Goal: Transaction & Acquisition: Register for event/course

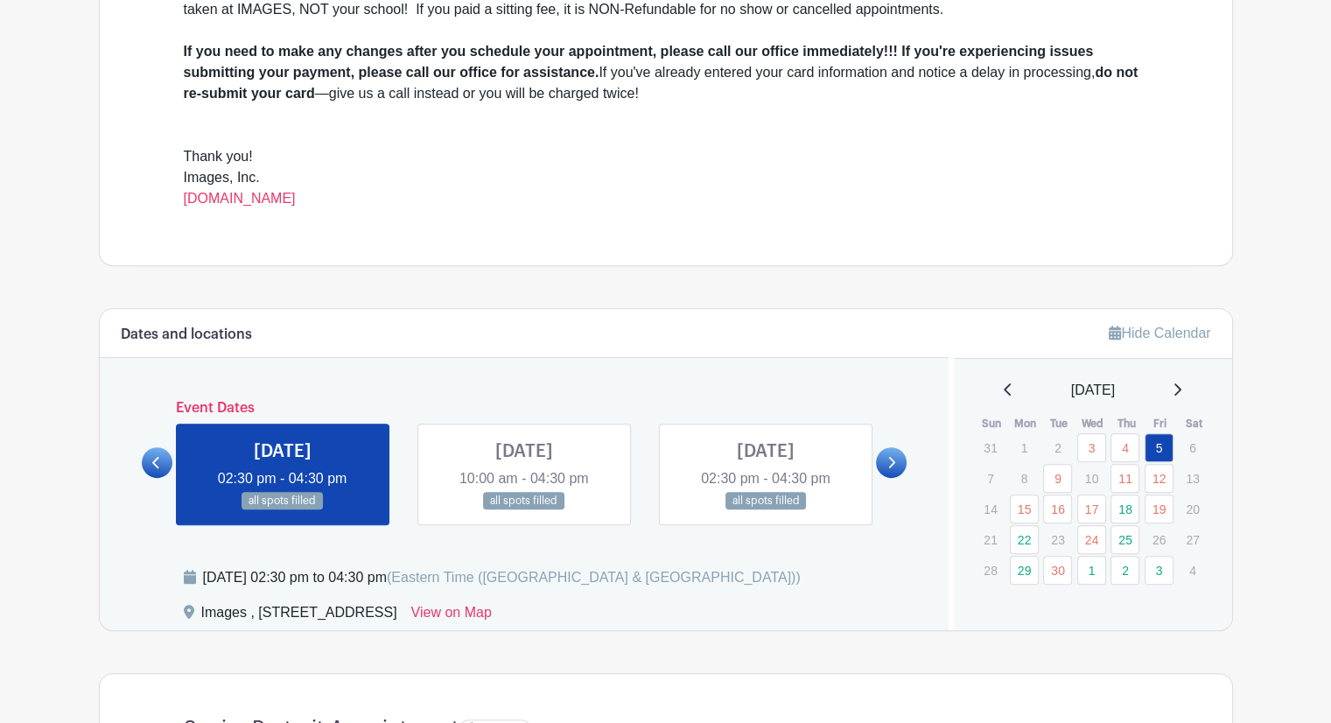
scroll to position [700, 0]
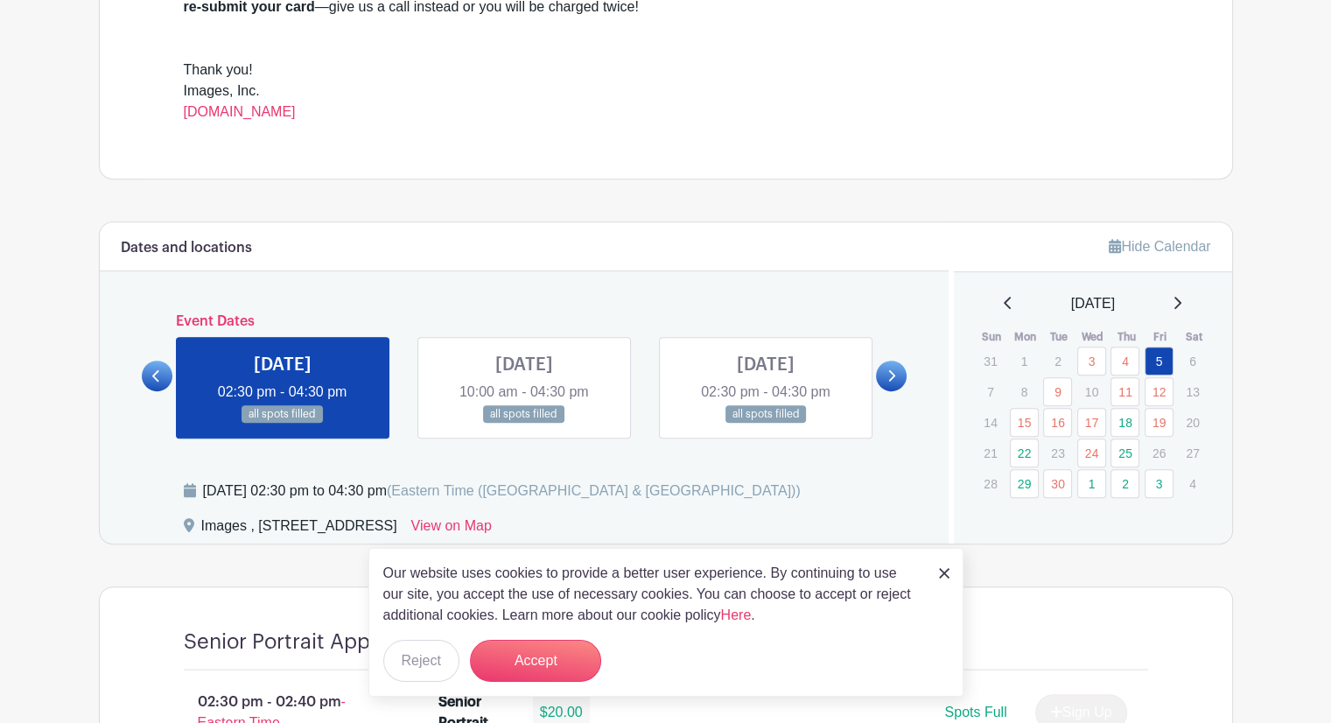
click at [944, 575] on img at bounding box center [944, 573] width 10 height 10
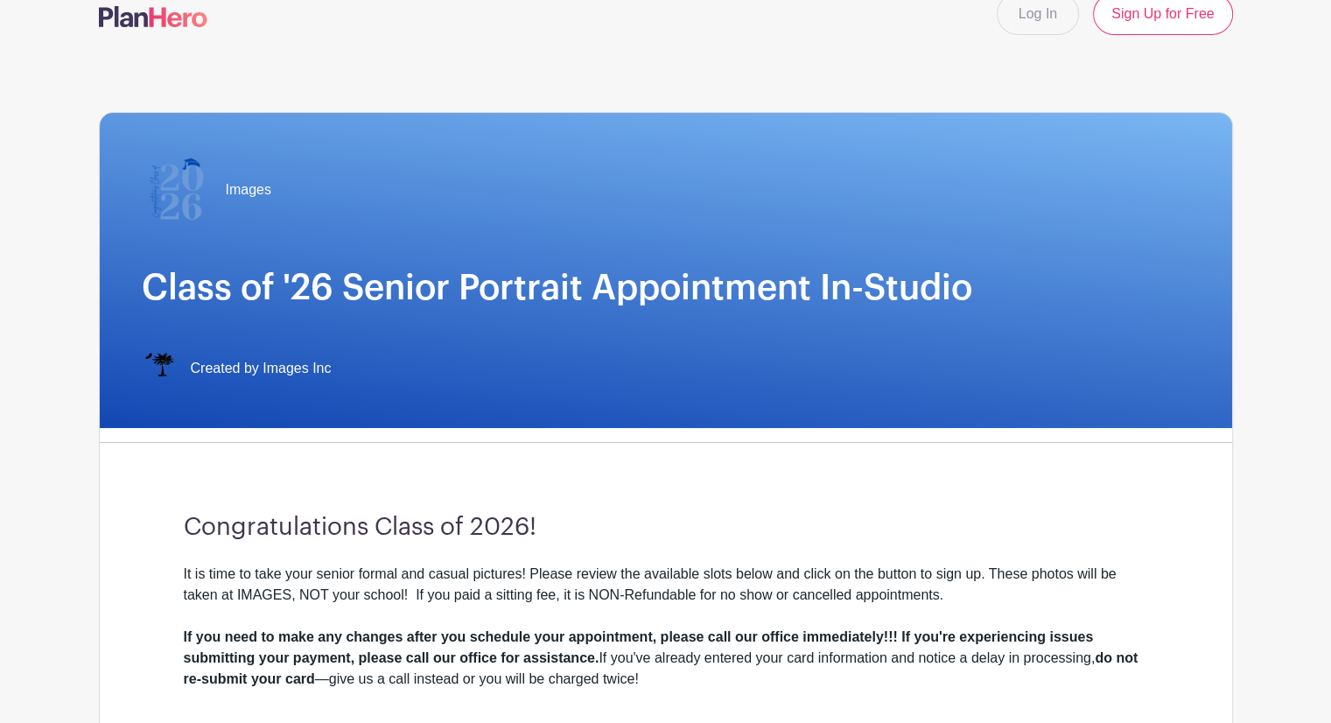
scroll to position [0, 0]
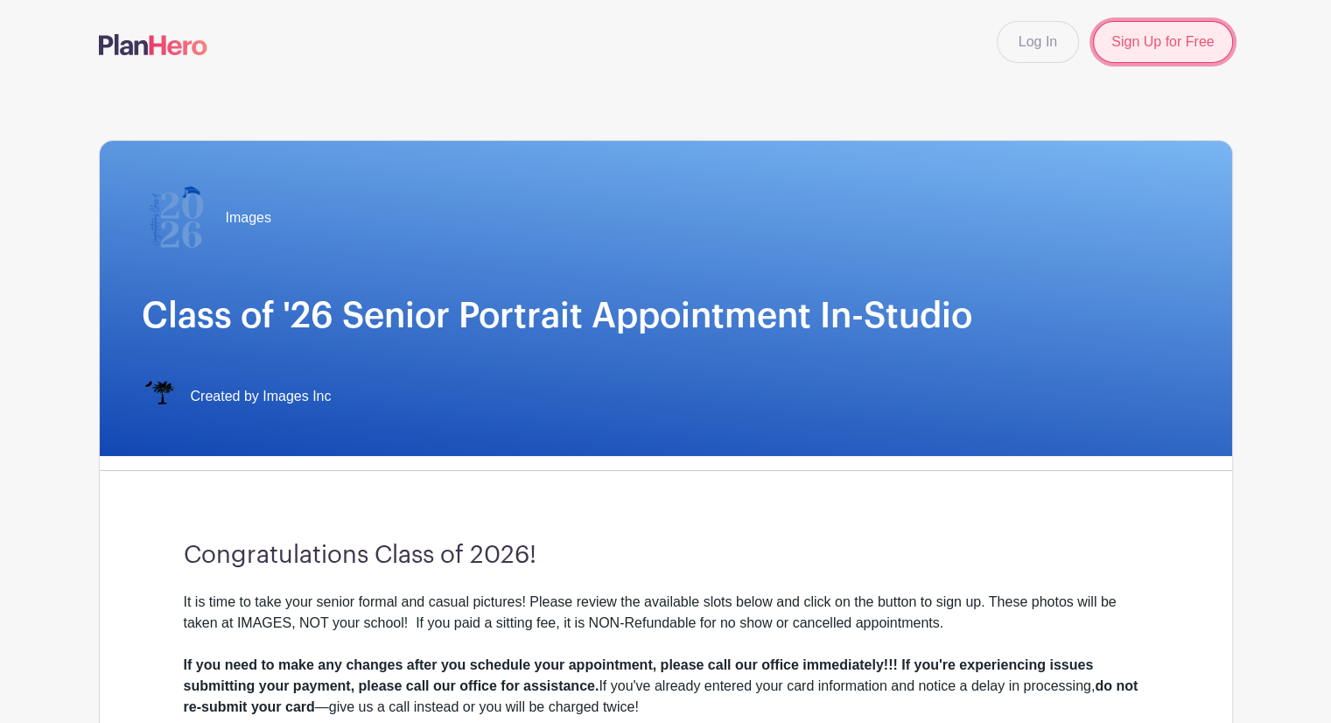
click at [1116, 38] on link "Sign Up for Free" at bounding box center [1162, 42] width 139 height 42
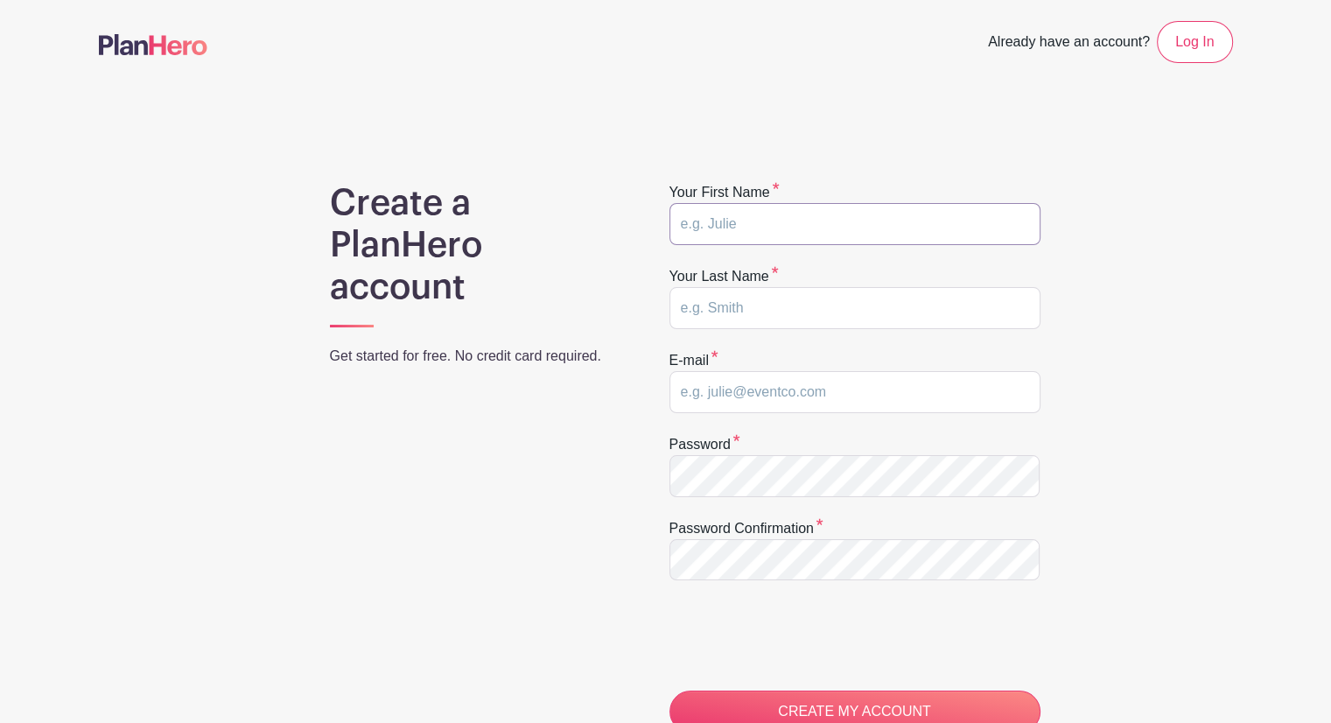
click at [731, 230] on input "text" at bounding box center [854, 224] width 371 height 42
type input "[PERSON_NAME]"
type input "i"
type input "[EMAIL_ADDRESS][DOMAIN_NAME]"
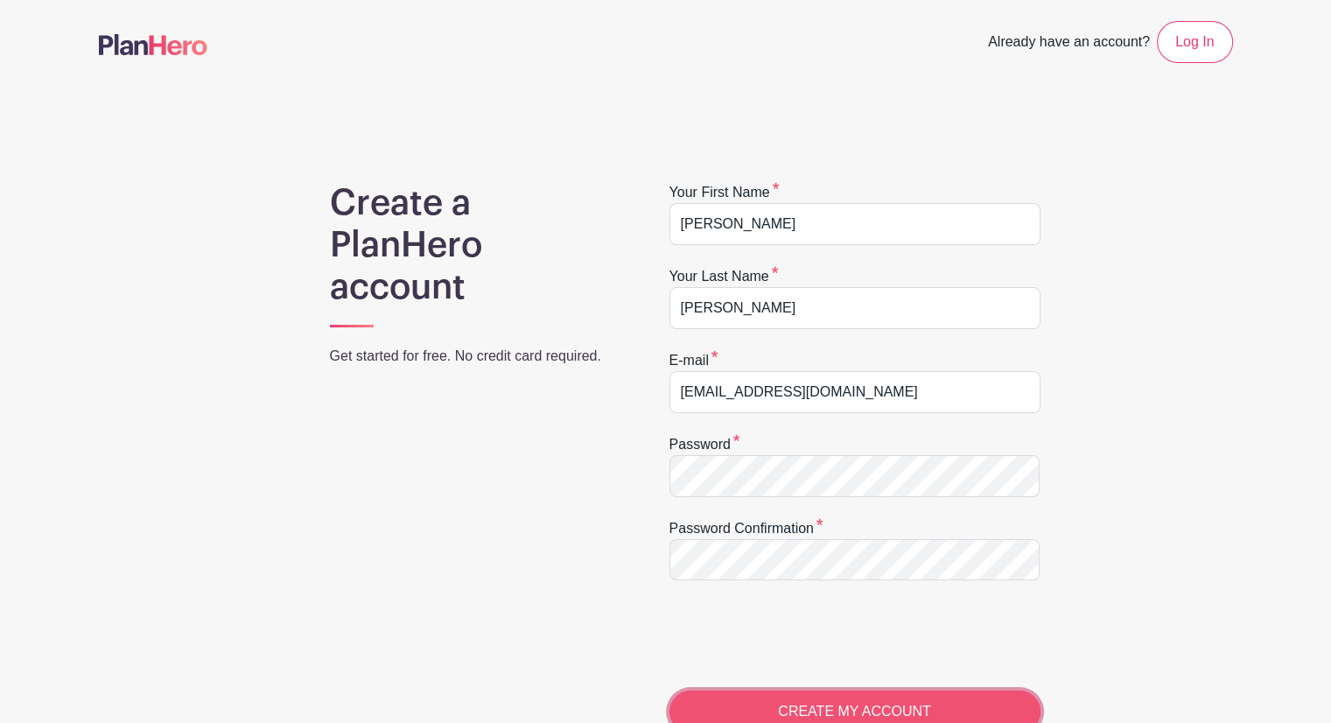
click at [770, 695] on input "CREATE MY ACCOUNT" at bounding box center [854, 711] width 371 height 42
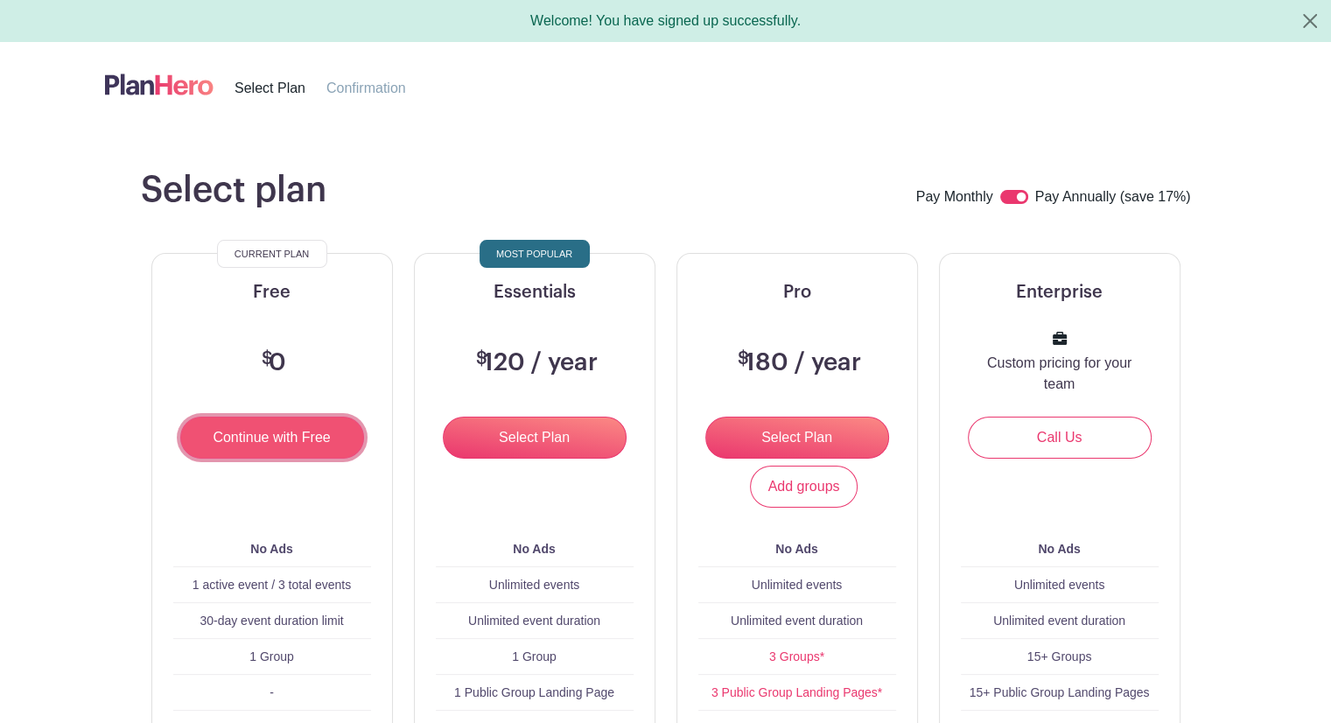
click at [317, 449] on input "Continue with Free" at bounding box center [272, 437] width 184 height 42
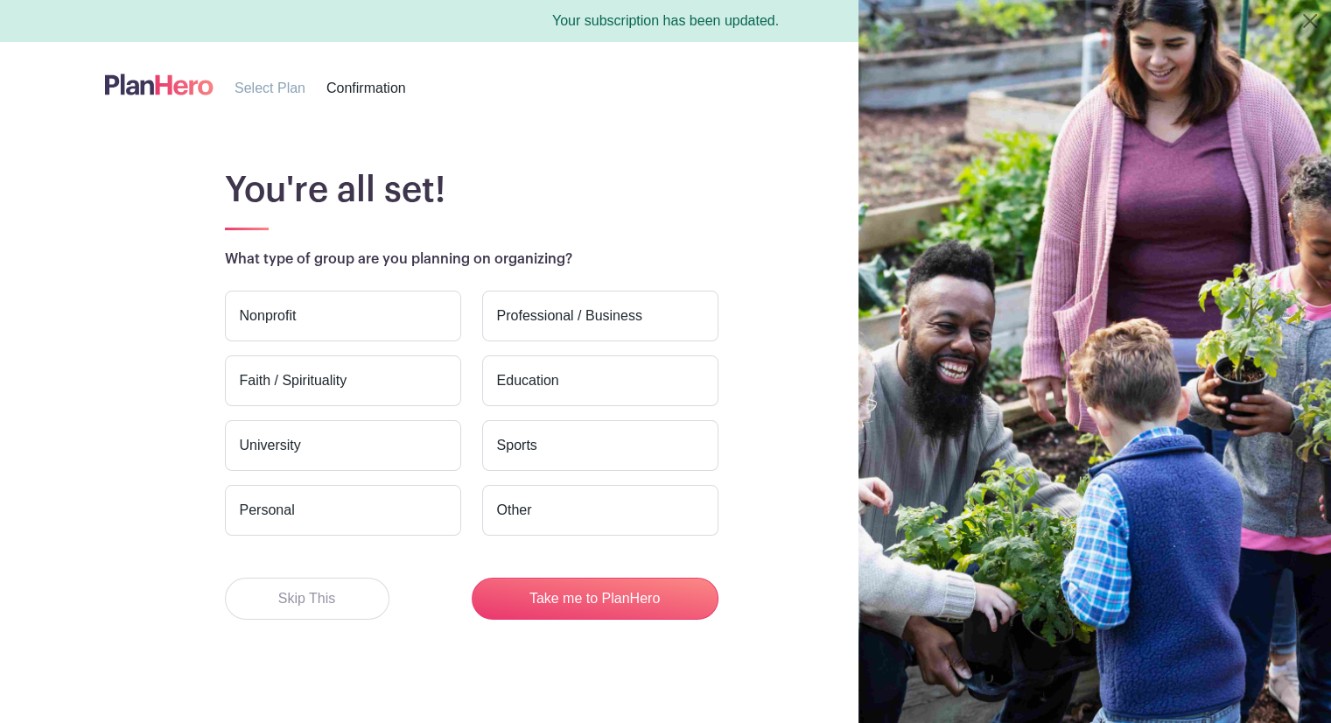
click at [141, 85] on img at bounding box center [159, 84] width 108 height 29
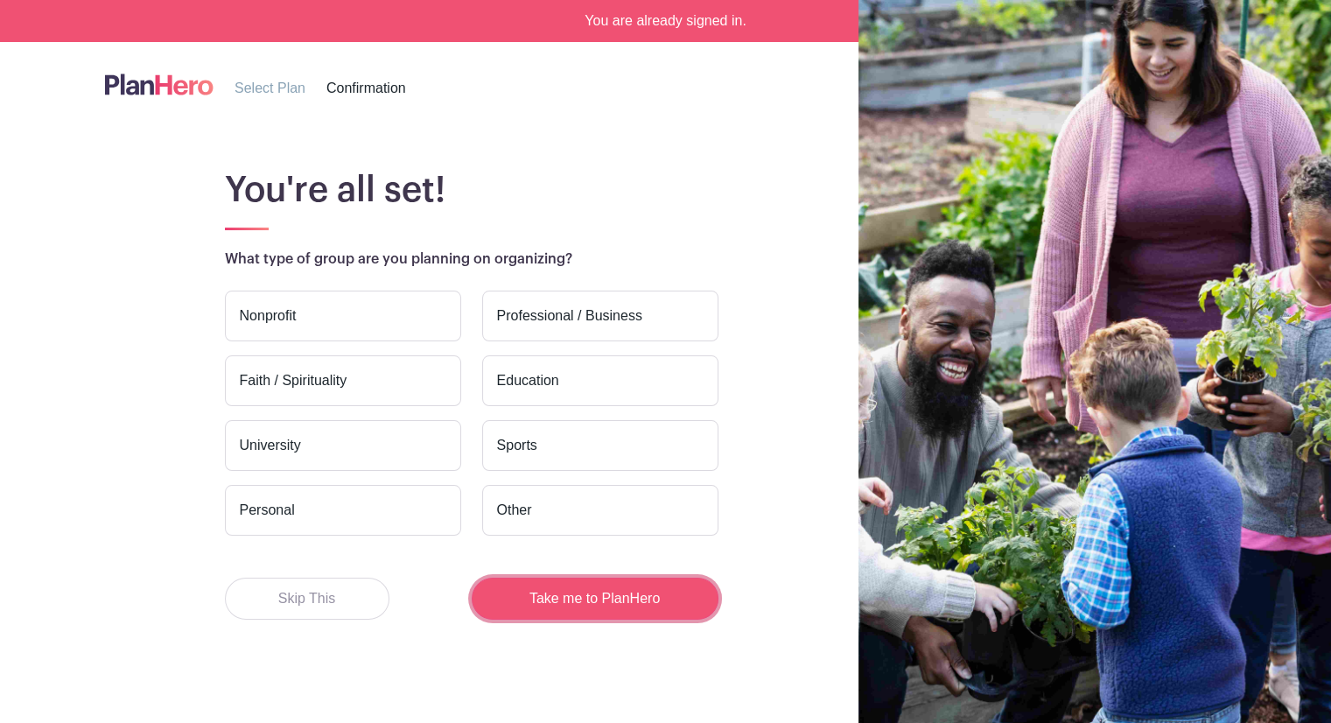
click at [605, 588] on button "Take me to PlanHero" at bounding box center [595, 598] width 247 height 42
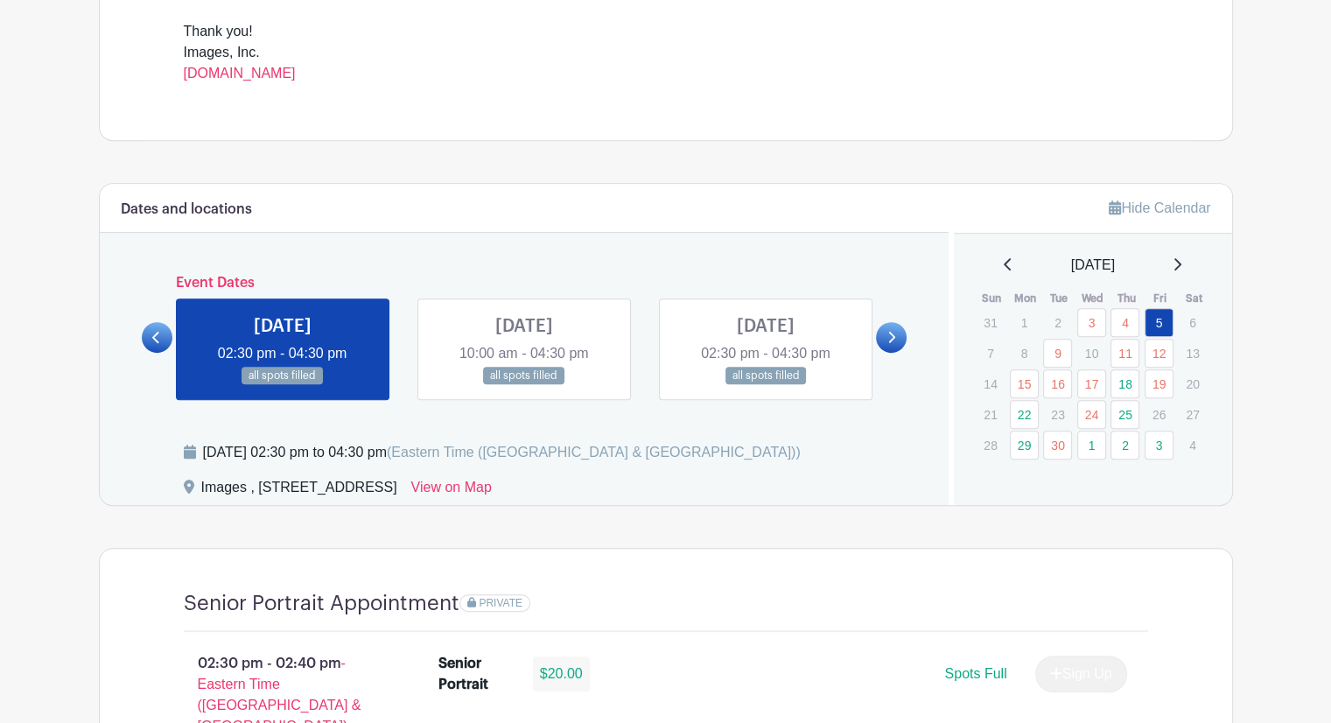
scroll to position [836, 0]
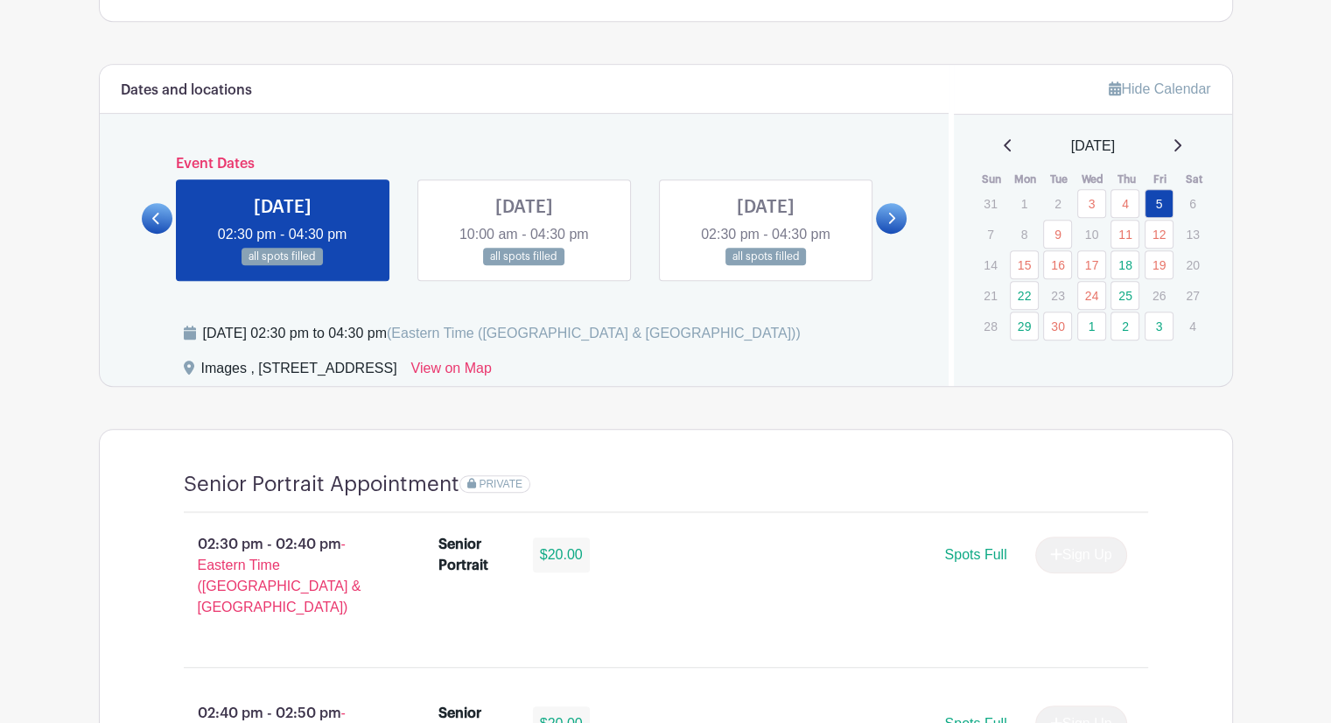
click at [882, 214] on link at bounding box center [891, 218] width 31 height 31
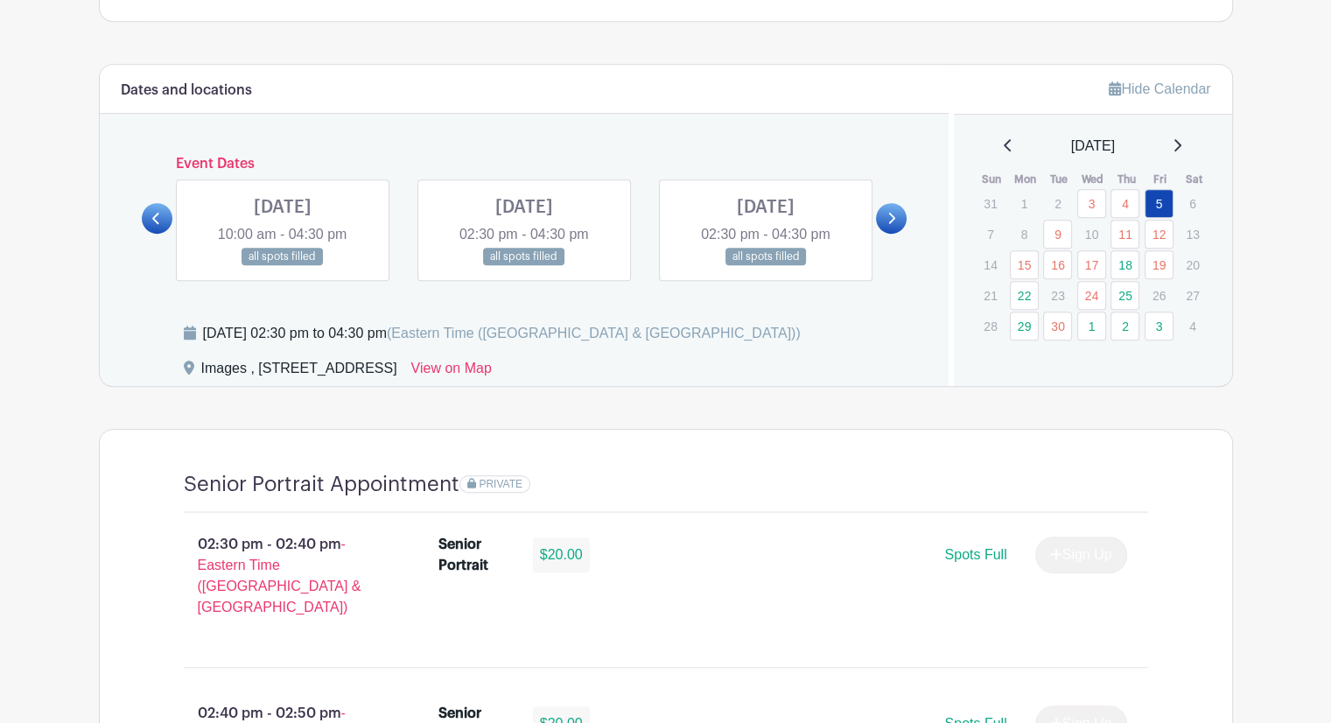
click at [890, 216] on icon at bounding box center [891, 218] width 8 height 13
click at [896, 219] on link at bounding box center [891, 218] width 31 height 31
click at [524, 266] on link at bounding box center [524, 266] width 0 height 0
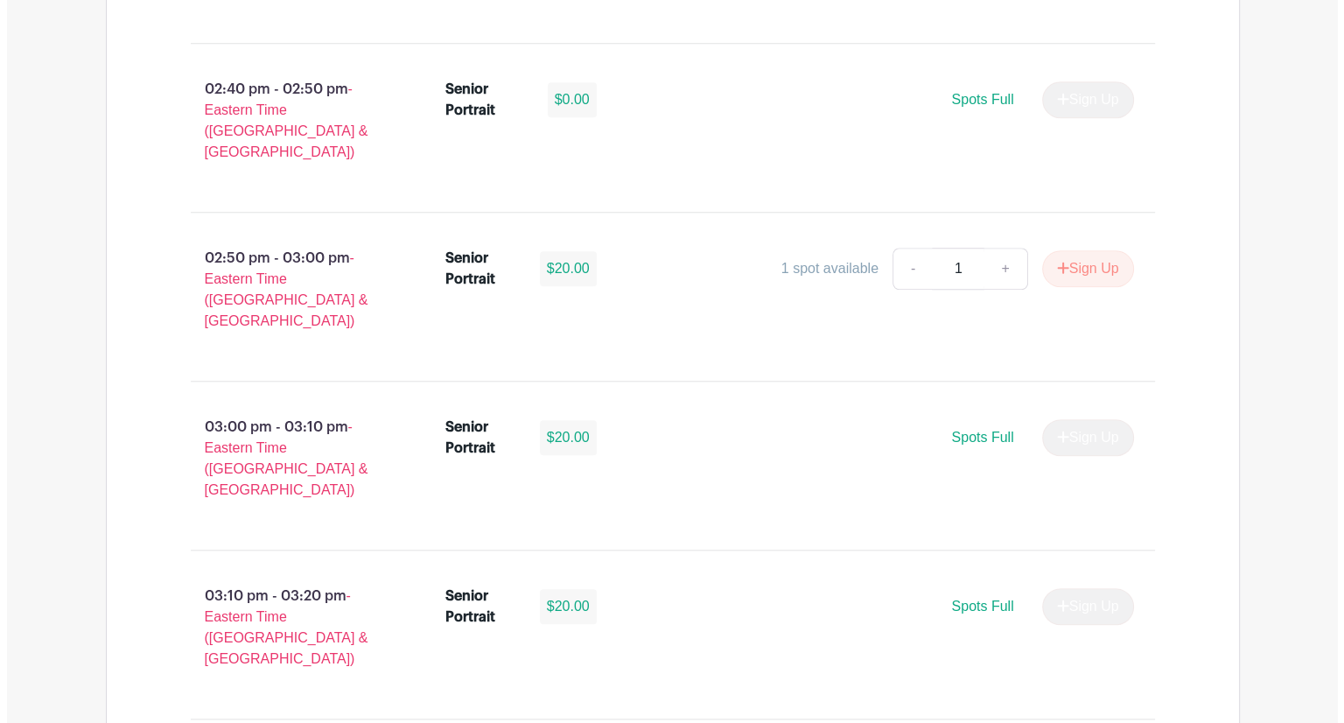
scroll to position [1536, 0]
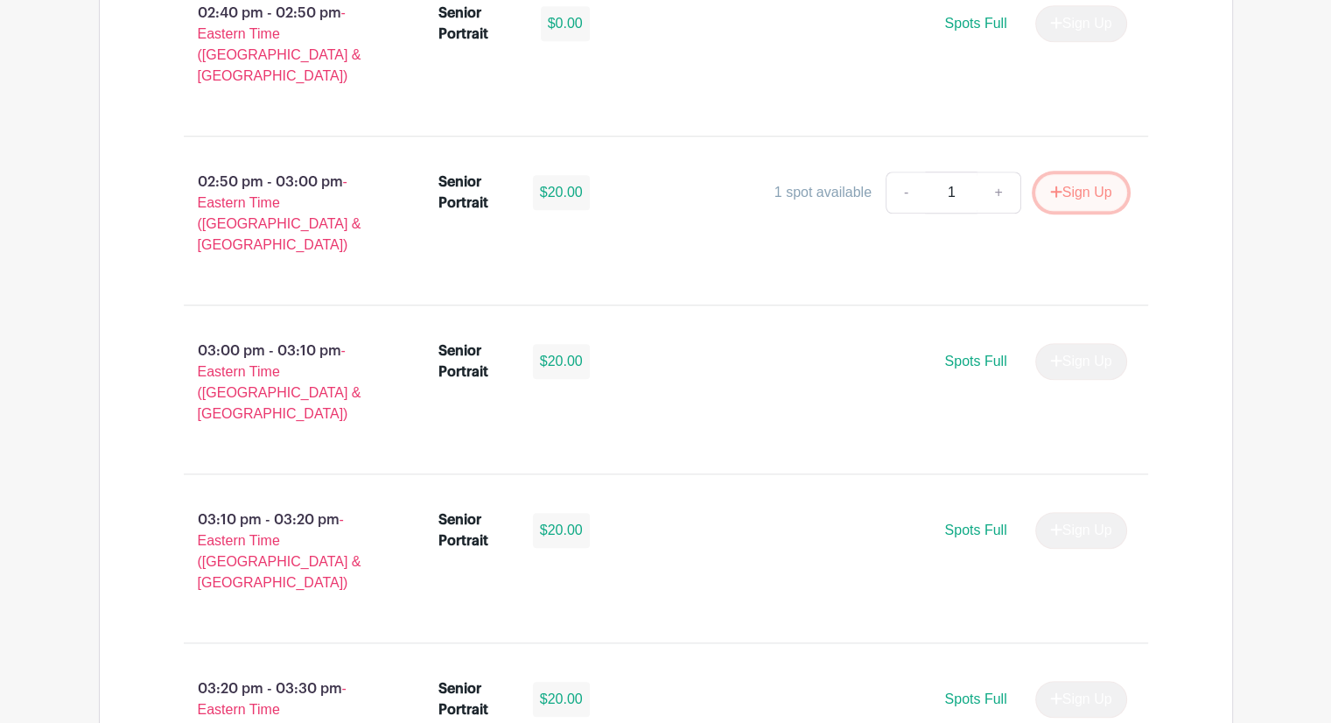
click at [1064, 174] on button "Sign Up" at bounding box center [1081, 192] width 92 height 37
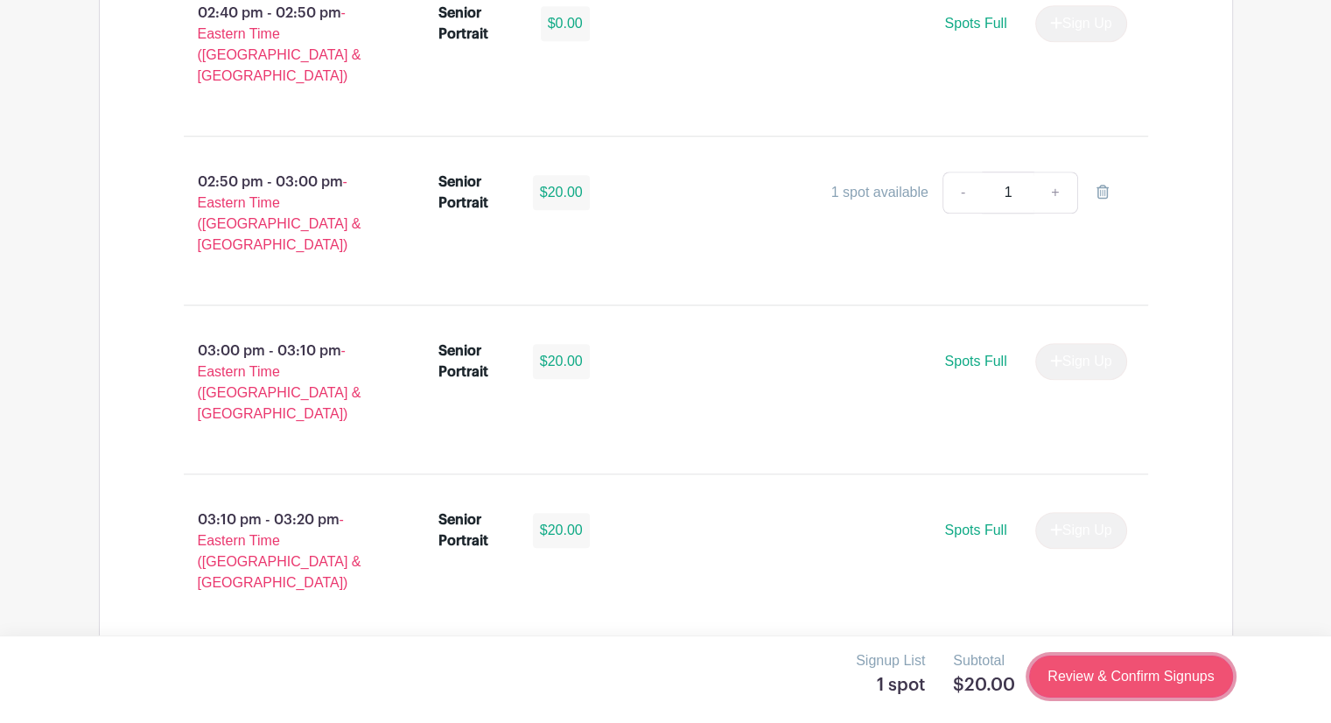
click at [1123, 676] on link "Review & Confirm Signups" at bounding box center [1130, 676] width 203 height 42
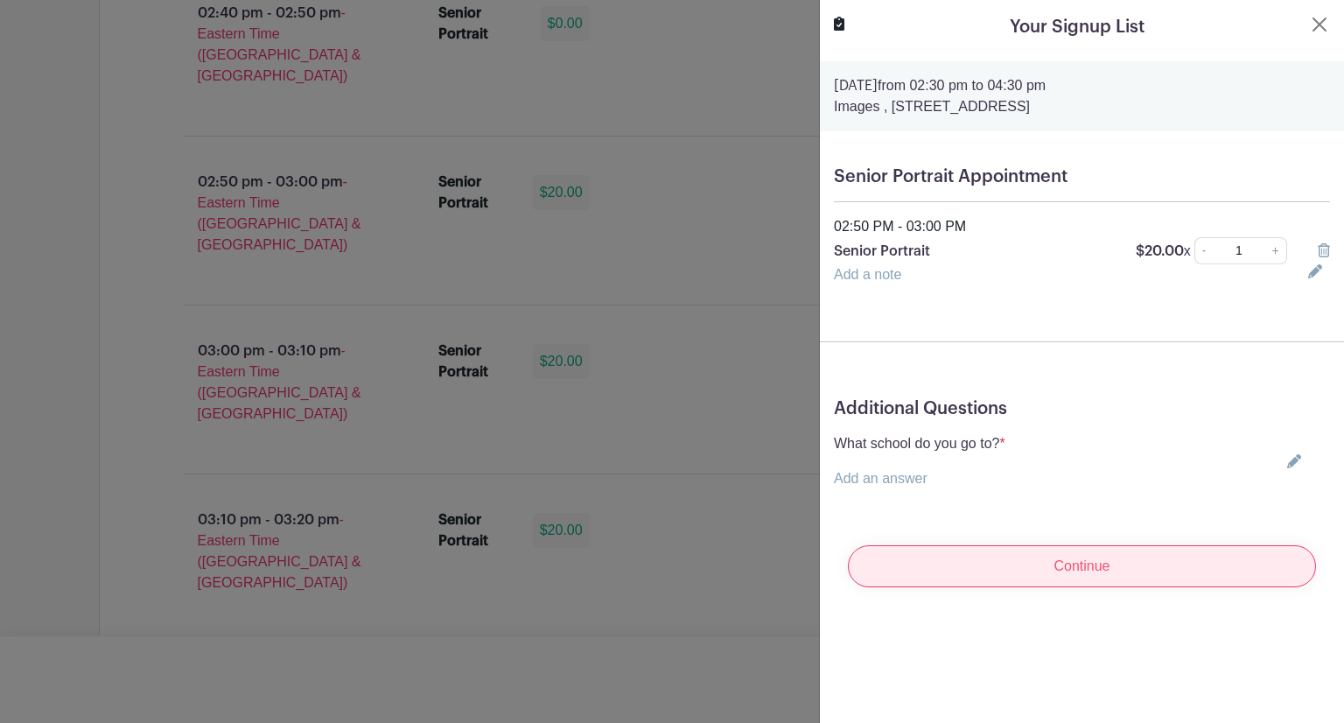
click at [1005, 576] on input "Continue" at bounding box center [1082, 566] width 468 height 42
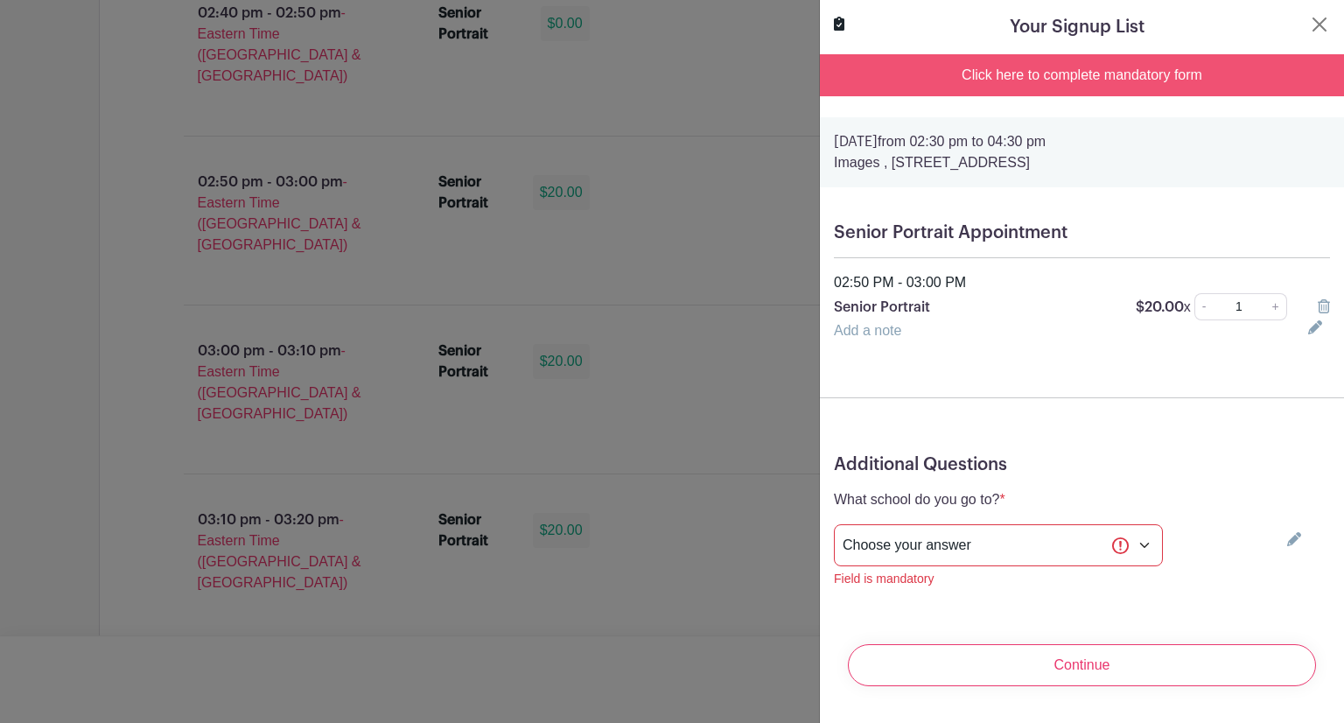
click at [1042, 75] on div "Click here to complete mandatory form" at bounding box center [1082, 75] width 524 height 42
click at [1025, 71] on div "Click here to complete mandatory form" at bounding box center [1082, 75] width 524 height 42
click at [960, 66] on div "Click here to complete mandatory form" at bounding box center [1082, 75] width 524 height 42
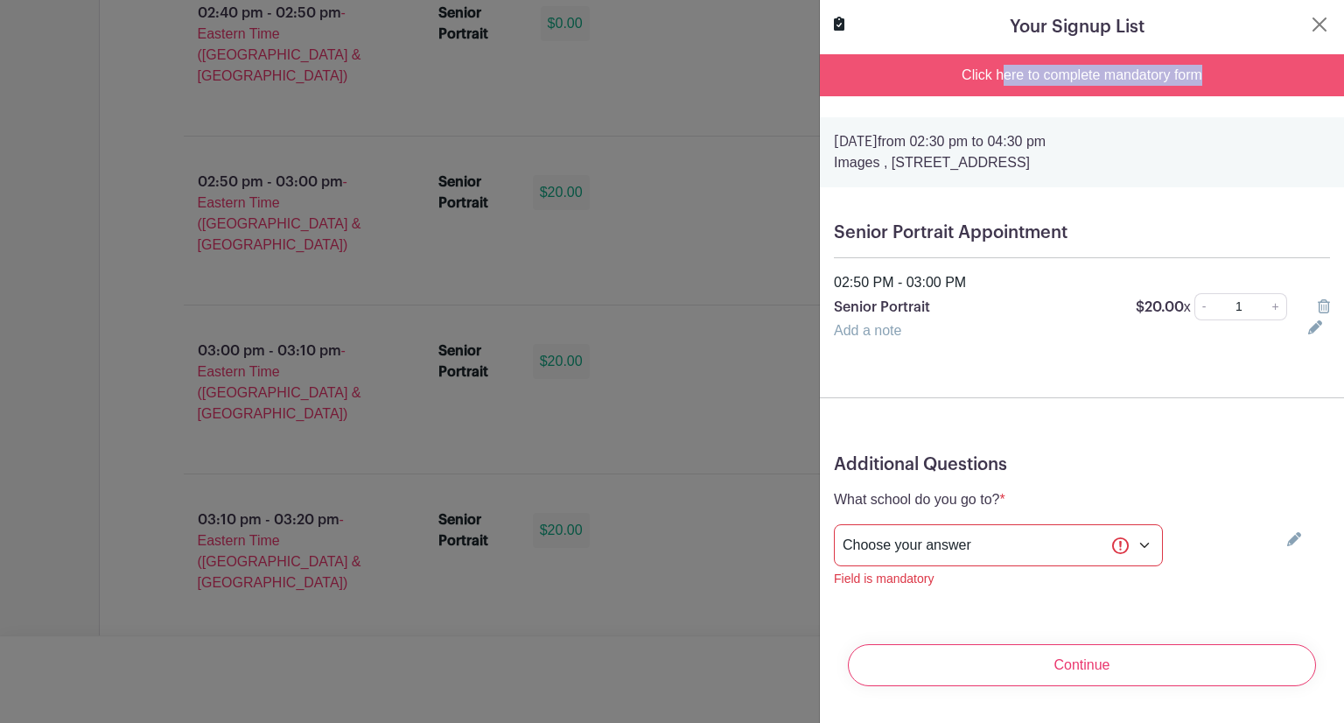
click at [960, 66] on div "Click here to complete mandatory form" at bounding box center [1082, 75] width 524 height 42
click at [963, 67] on div "Click here to complete mandatory form" at bounding box center [1082, 75] width 524 height 42
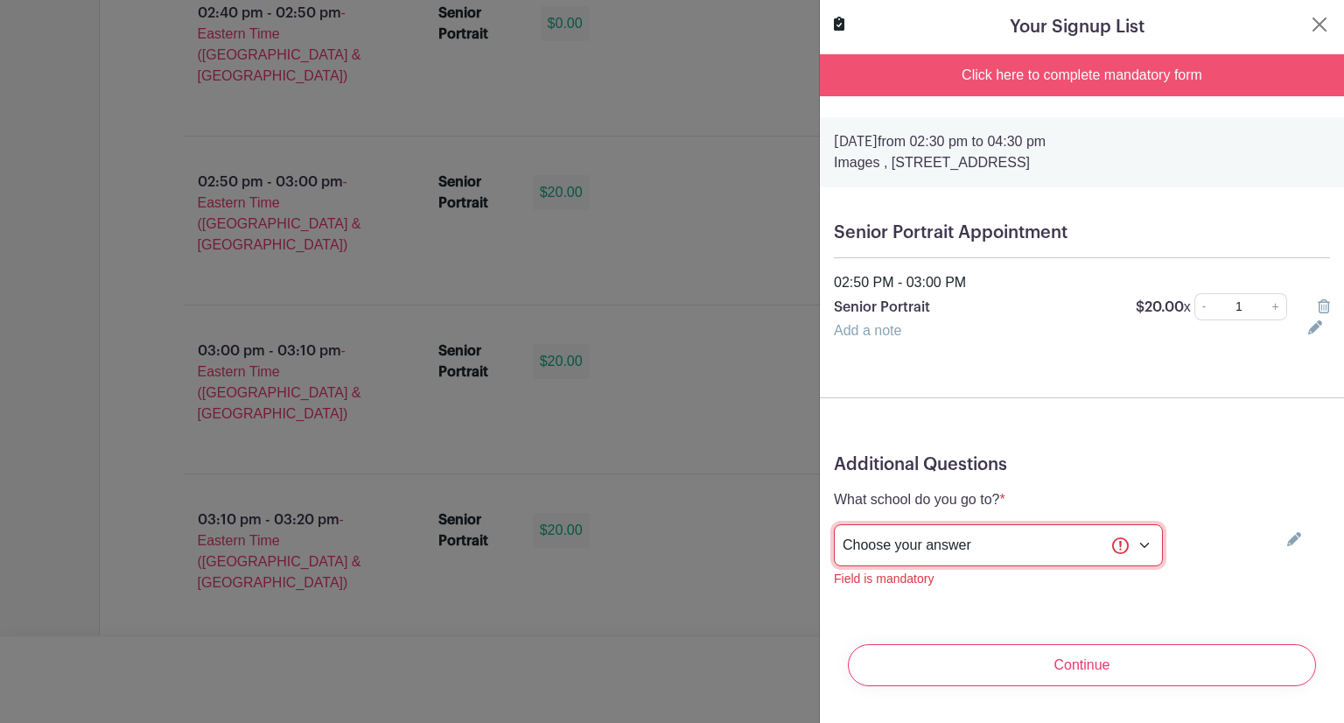
click at [924, 524] on select "Choose your answer [GEOGRAPHIC_DATA] High [PERSON_NAME] High [PERSON_NAME] High…" at bounding box center [998, 545] width 329 height 42
select select "3943"
click at [834, 524] on select "Choose your answer [GEOGRAPHIC_DATA] High [PERSON_NAME] High [PERSON_NAME] High…" at bounding box center [998, 545] width 329 height 42
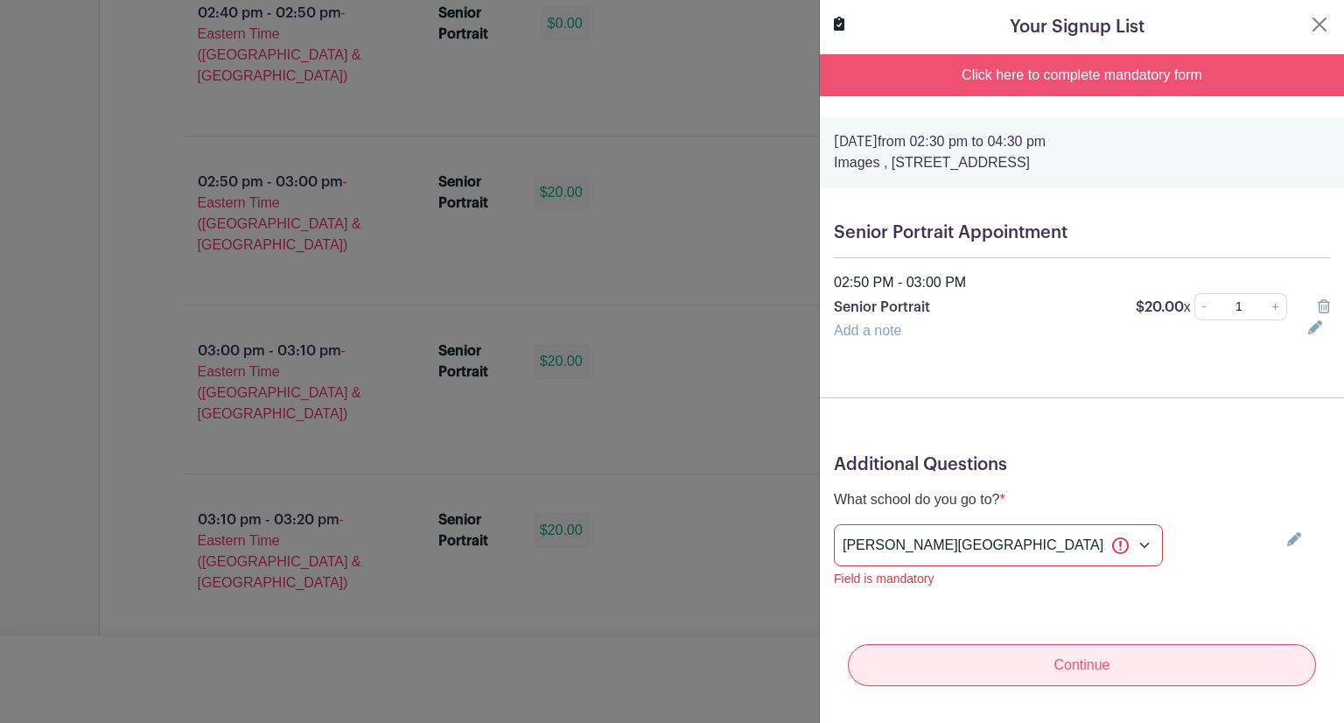
click at [1033, 672] on input "Continue" at bounding box center [1082, 665] width 468 height 42
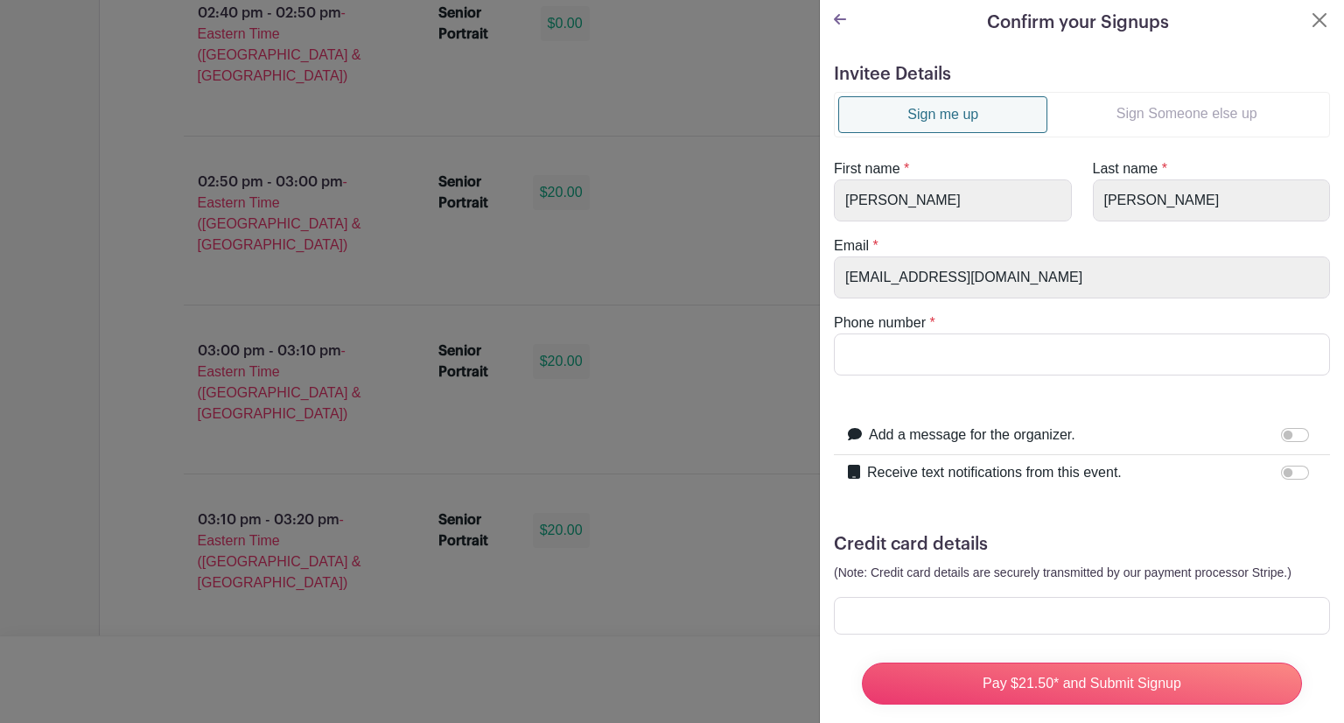
click at [1021, 374] on form "Invitee Details Sign me up Sign Someone else up First name * [PERSON_NAME] Last…" at bounding box center [1082, 391] width 496 height 654
click at [1019, 360] on input "Phone number" at bounding box center [1082, 354] width 496 height 42
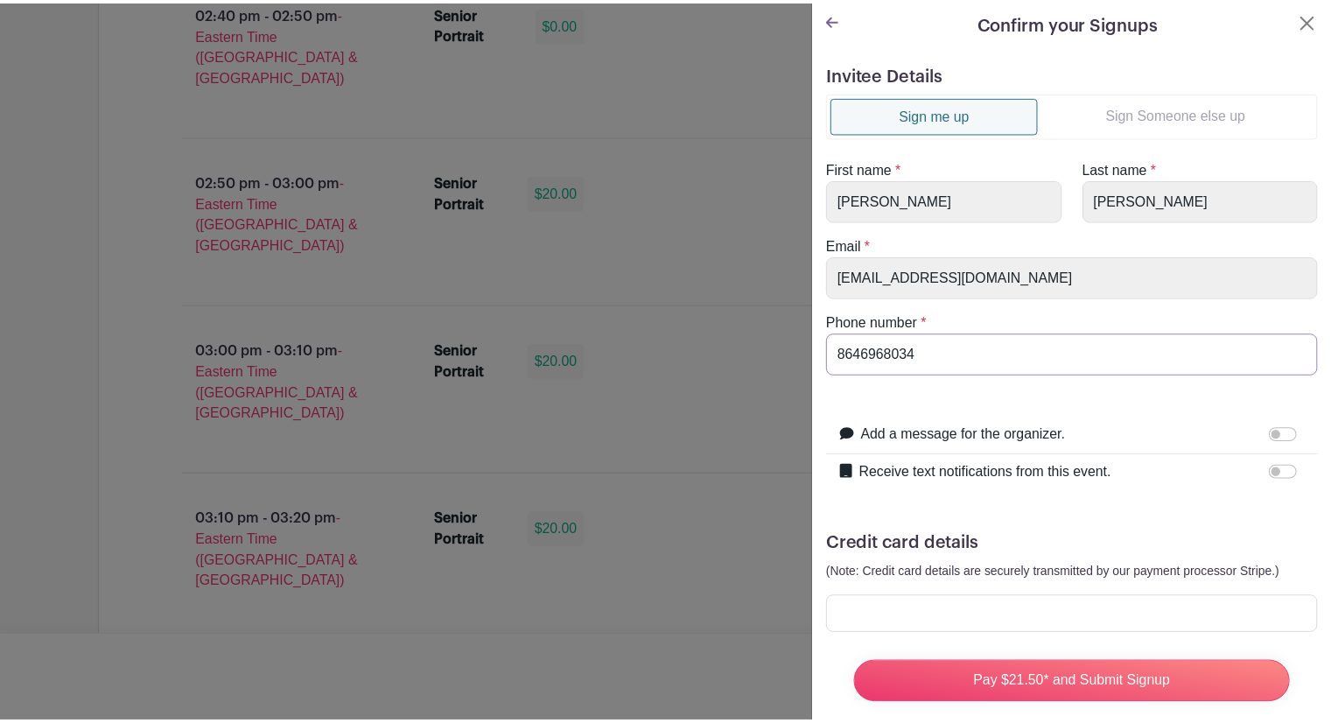
scroll to position [38, 0]
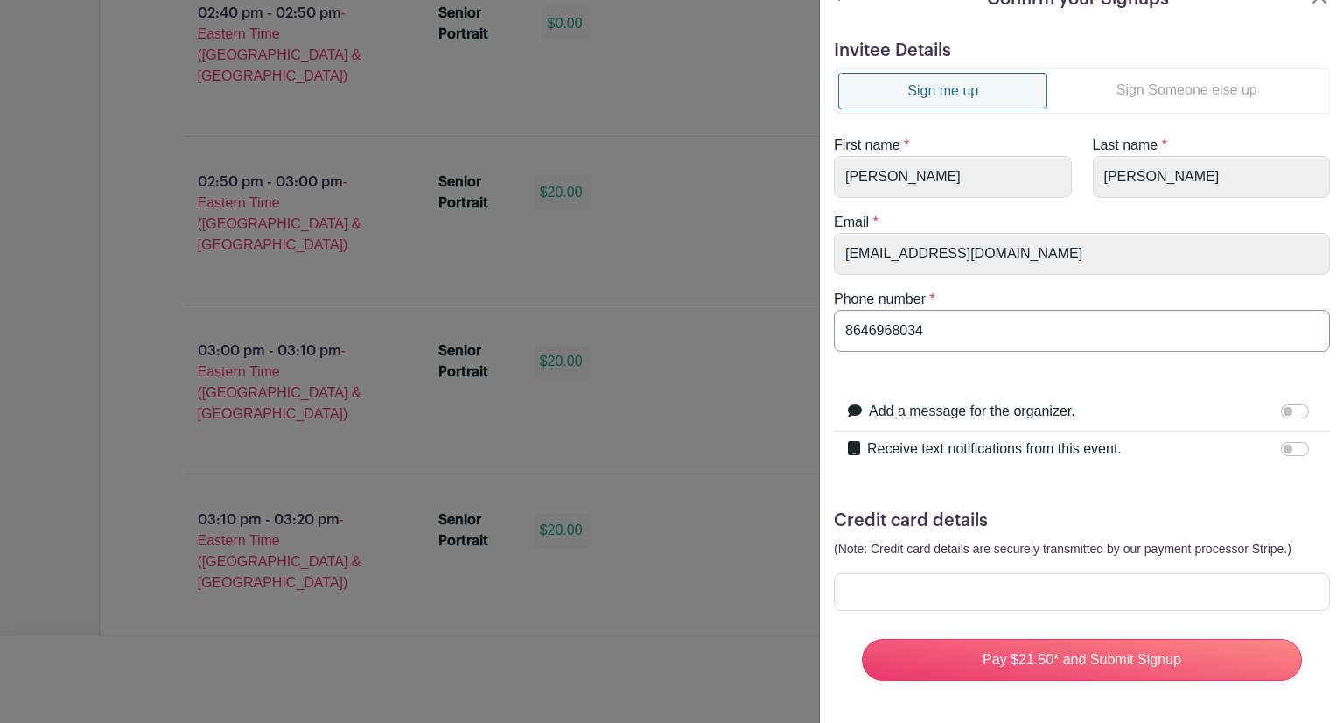
type input "8646968034"
click at [1053, 573] on div at bounding box center [1082, 592] width 496 height 38
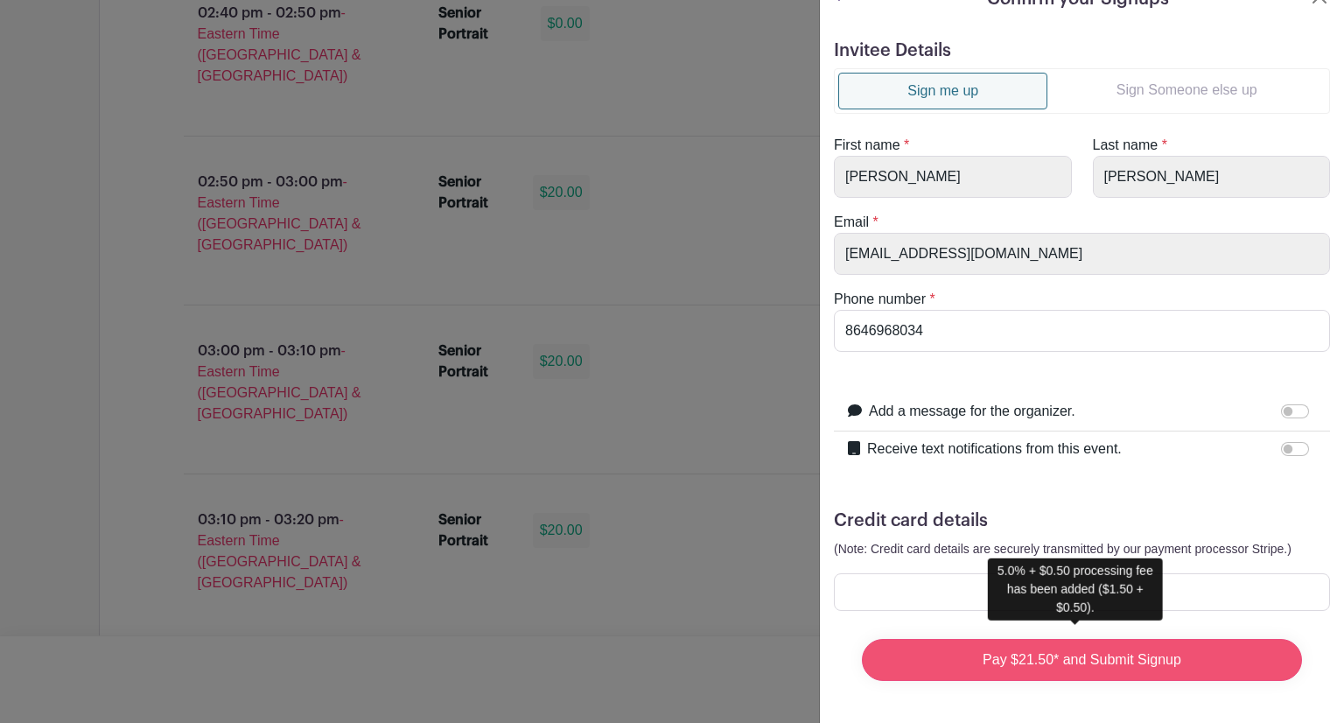
click at [1174, 649] on input "Pay $21.50* and Submit Signup" at bounding box center [1082, 660] width 440 height 42
click at [1123, 639] on input "Pay $21.50* and Submit Signup" at bounding box center [1082, 660] width 440 height 42
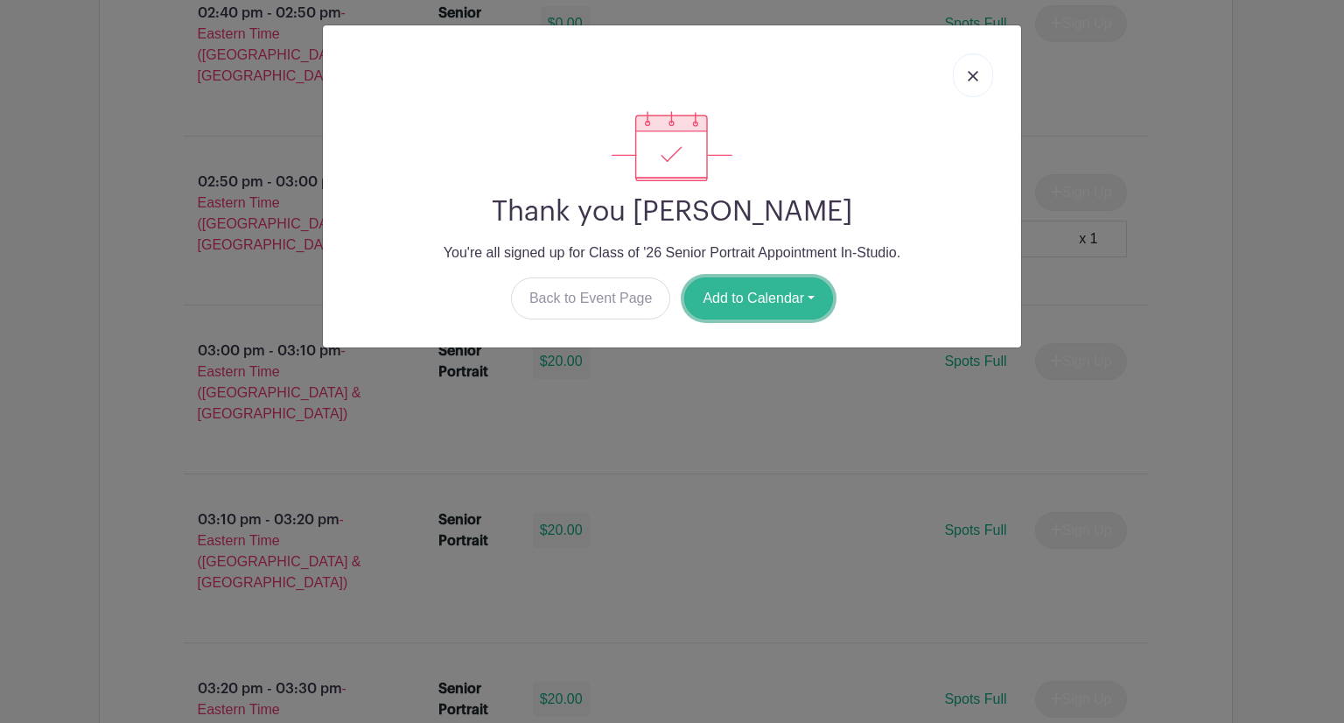
click at [804, 301] on button "Add to Calendar" at bounding box center [758, 298] width 149 height 42
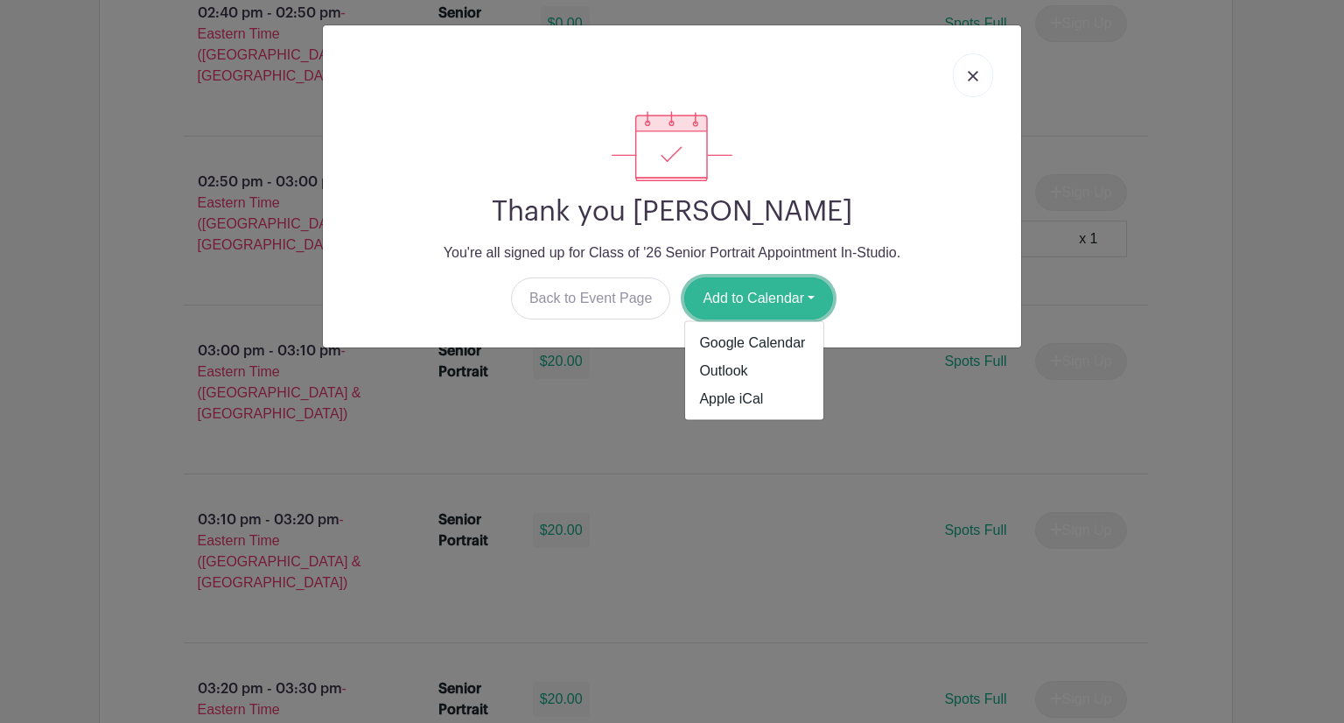
click at [800, 299] on button "Add to Calendar" at bounding box center [758, 298] width 149 height 42
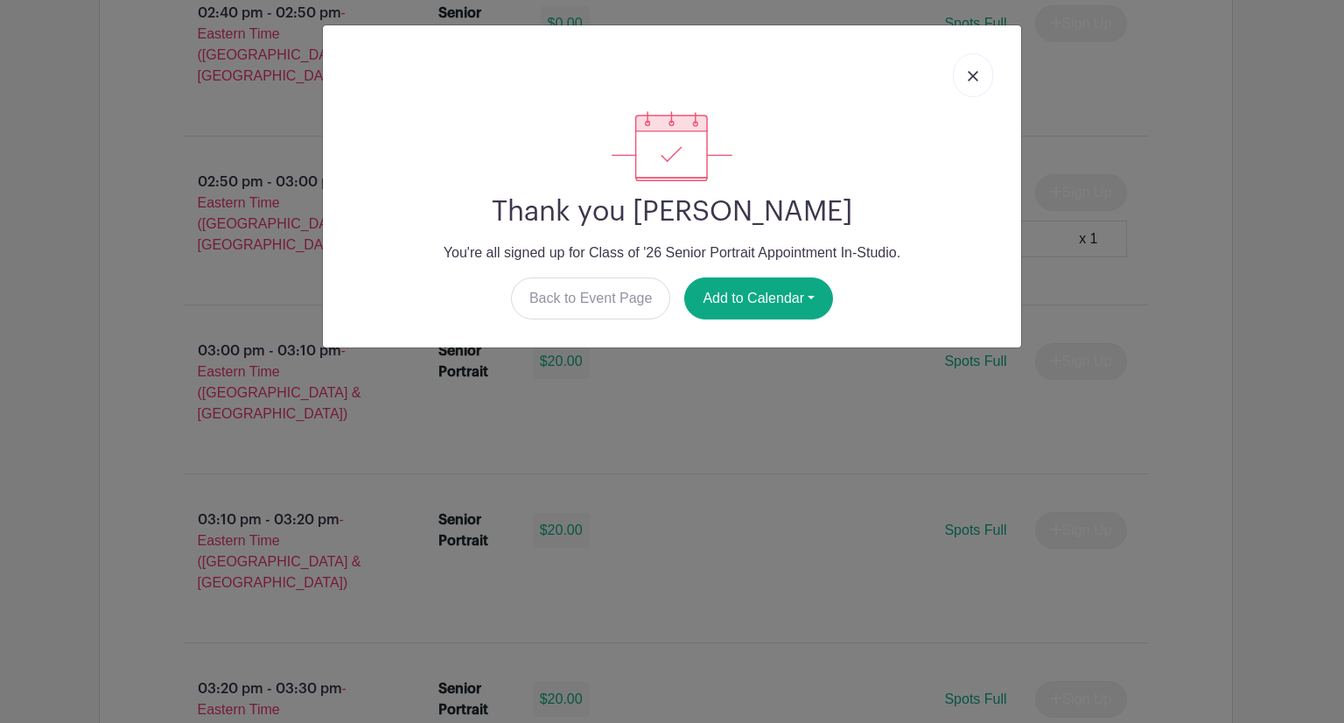
click at [969, 83] on link at bounding box center [973, 75] width 40 height 44
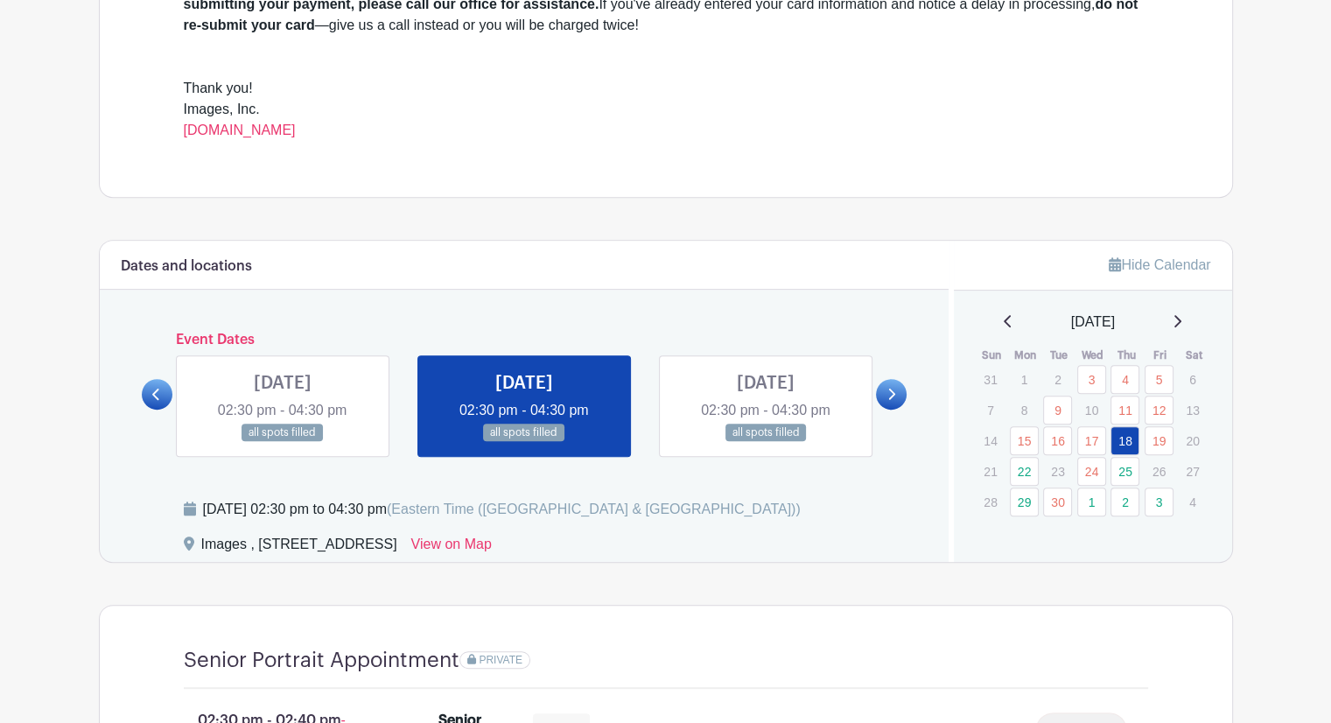
scroll to position [661, 0]
click at [883, 391] on link at bounding box center [891, 393] width 31 height 31
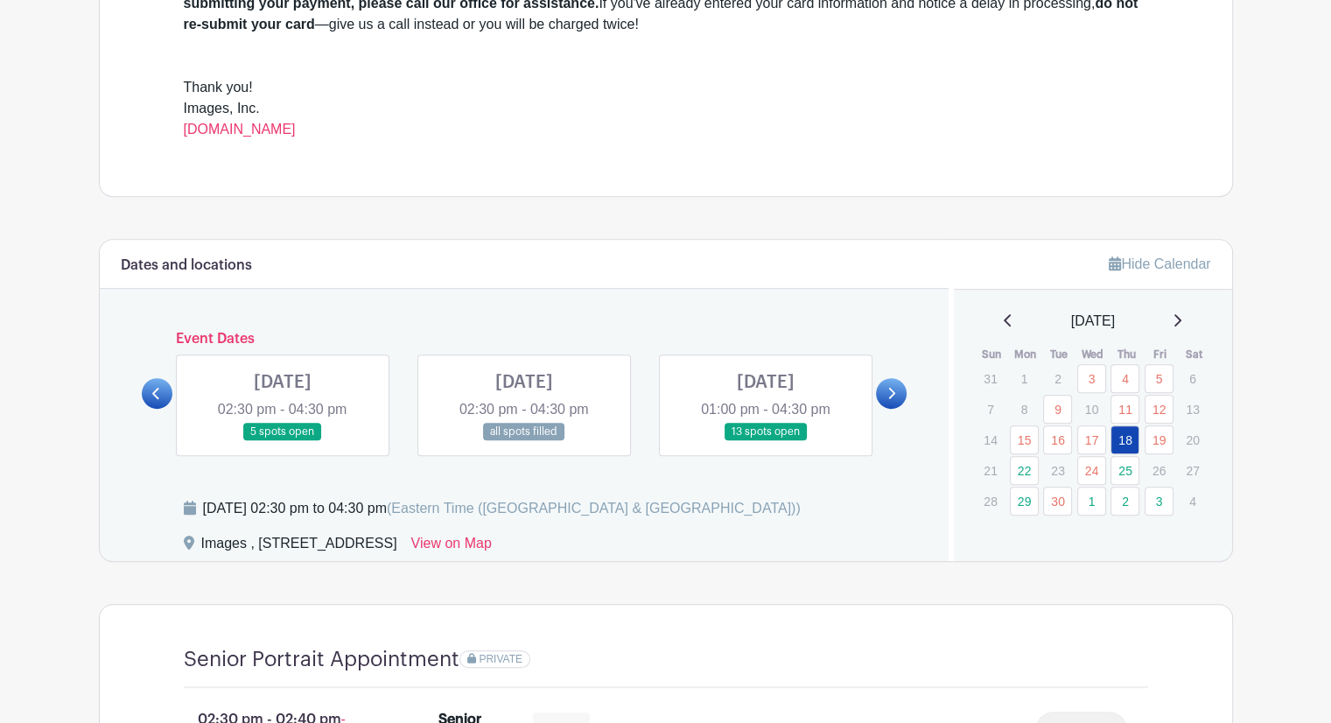
click at [904, 391] on link at bounding box center [891, 393] width 31 height 31
click at [888, 396] on icon at bounding box center [891, 393] width 8 height 13
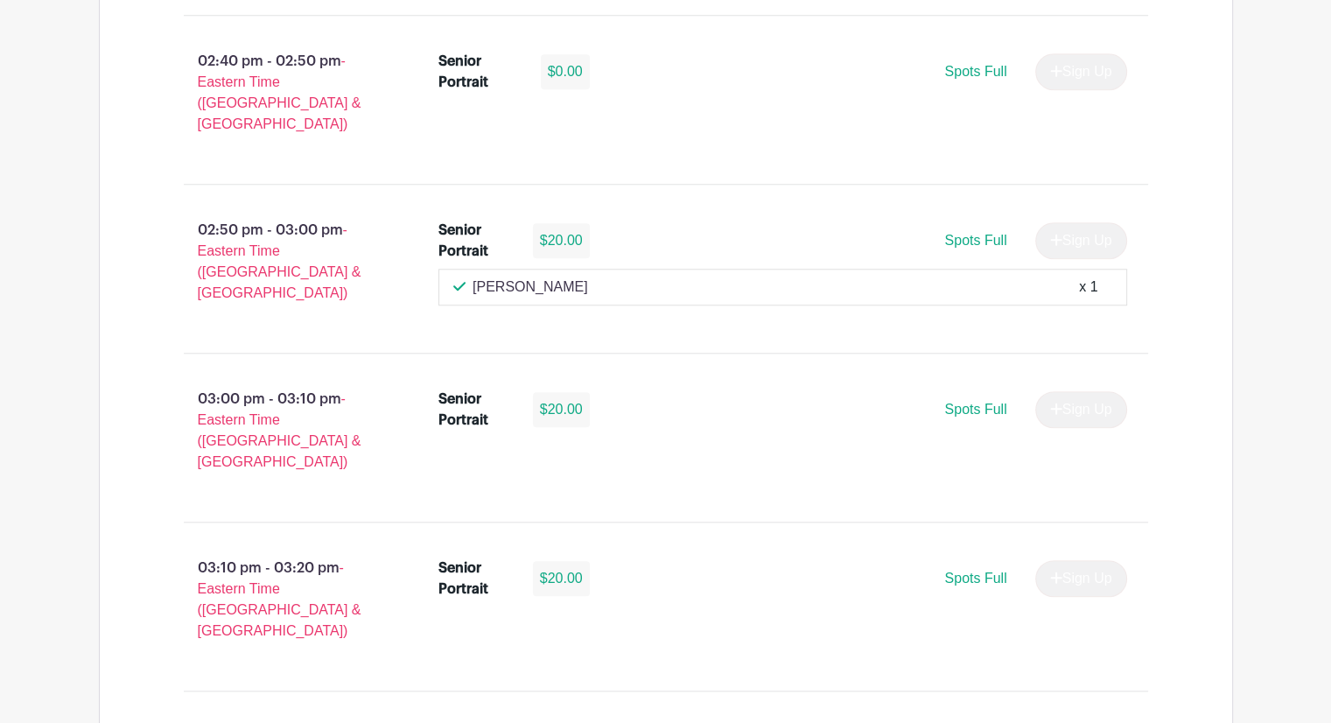
scroll to position [1449, 0]
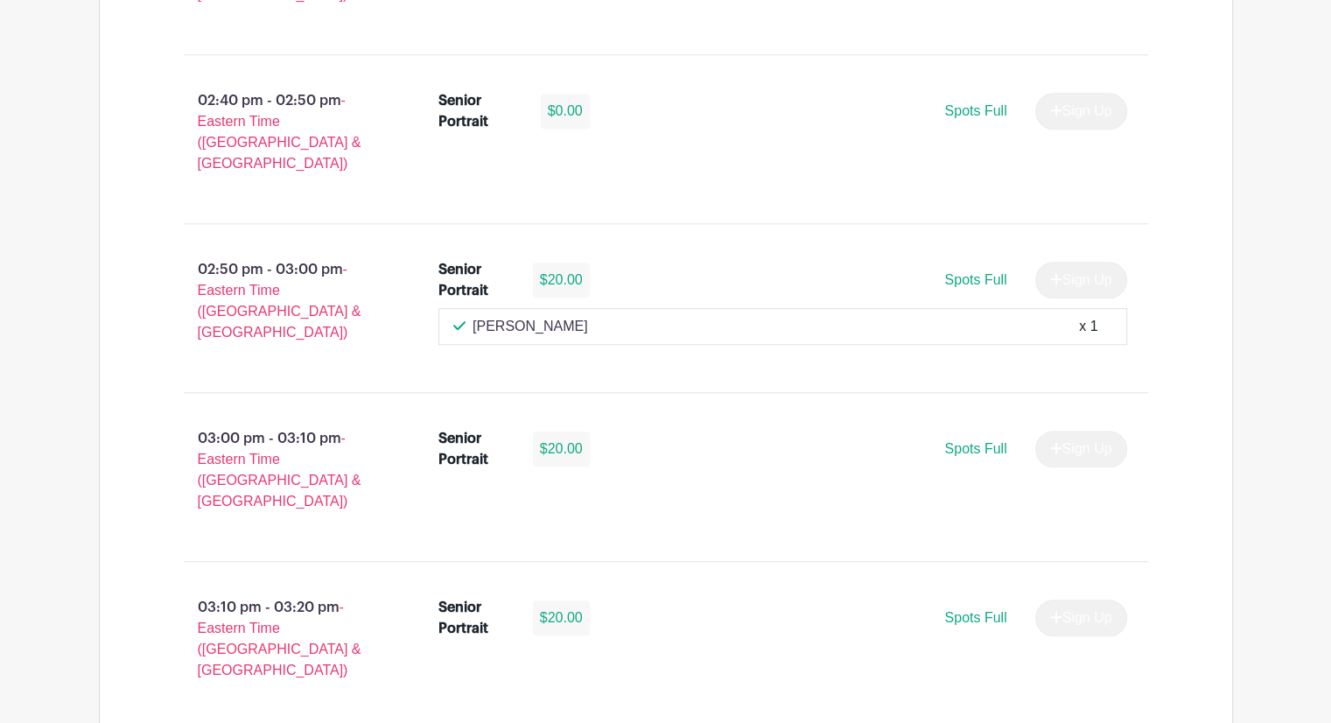
click at [1094, 316] on div "x 1" at bounding box center [1088, 326] width 18 height 21
click at [480, 316] on p "[PERSON_NAME]" at bounding box center [529, 326] width 115 height 21
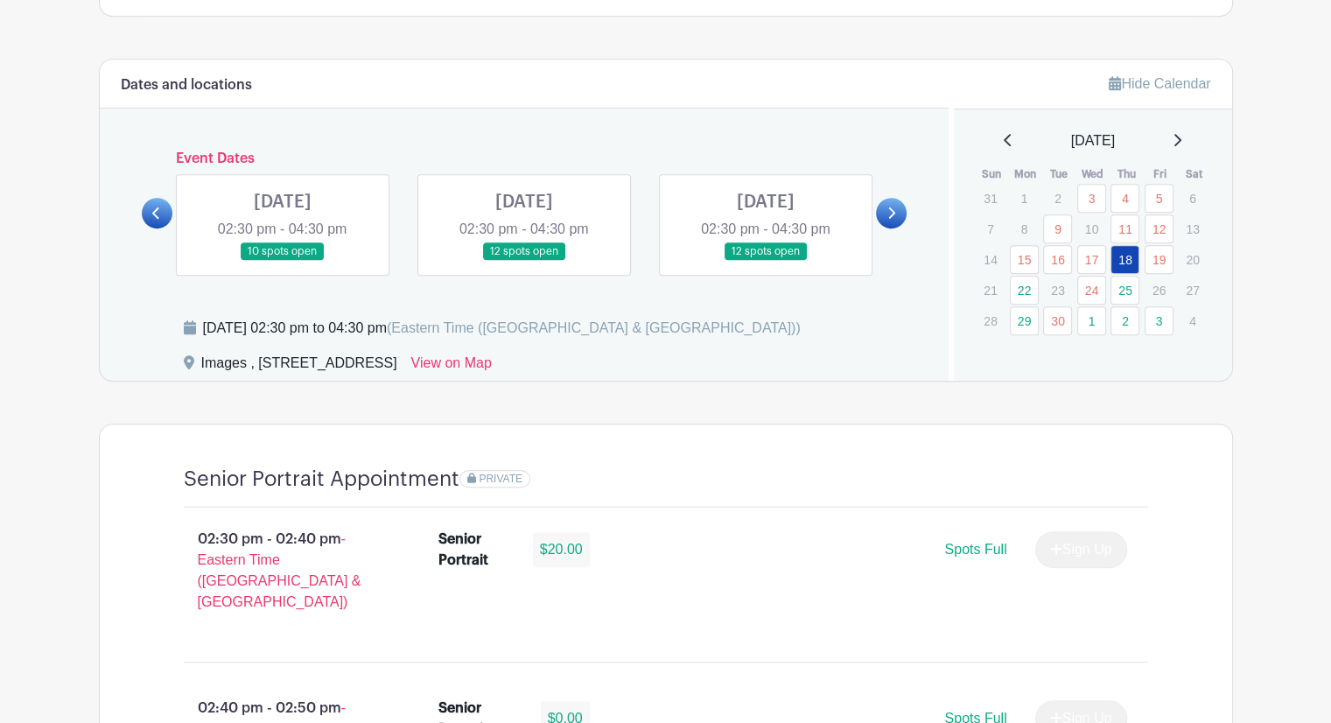
scroll to position [700, 0]
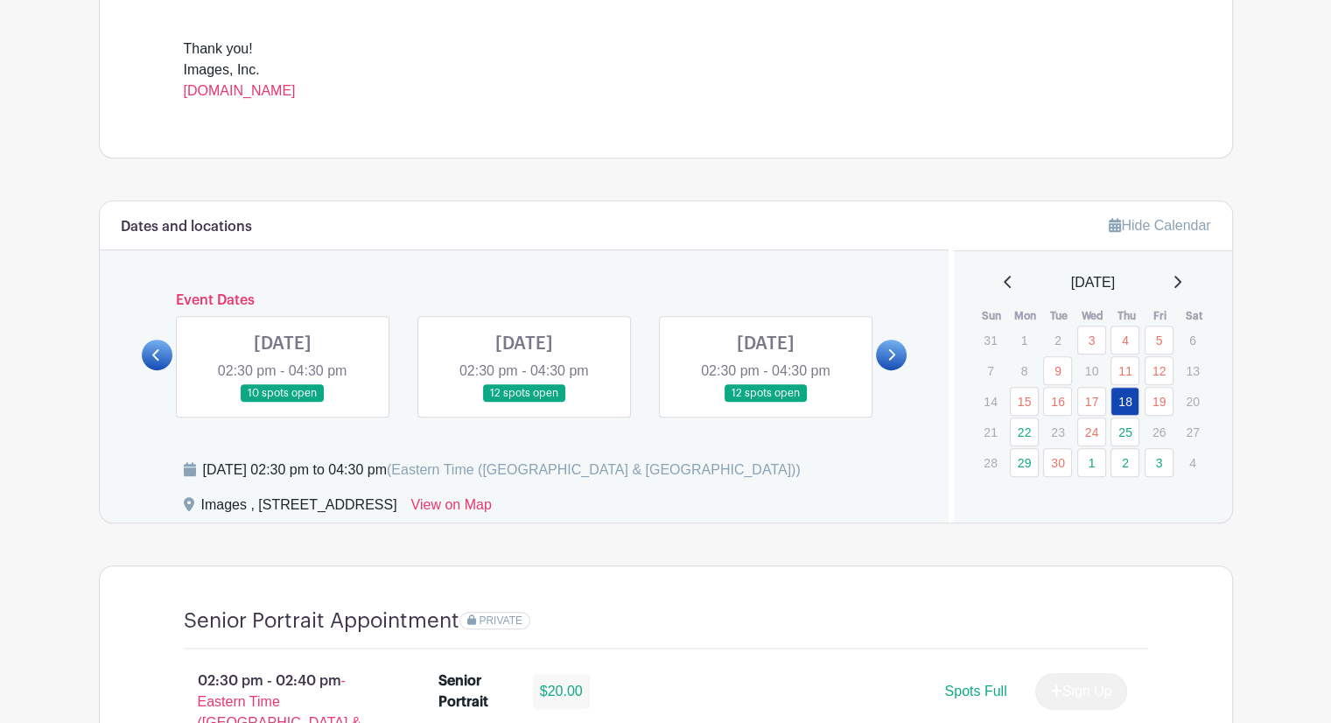
click at [162, 351] on link at bounding box center [157, 354] width 31 height 31
click at [155, 354] on icon at bounding box center [156, 354] width 8 height 13
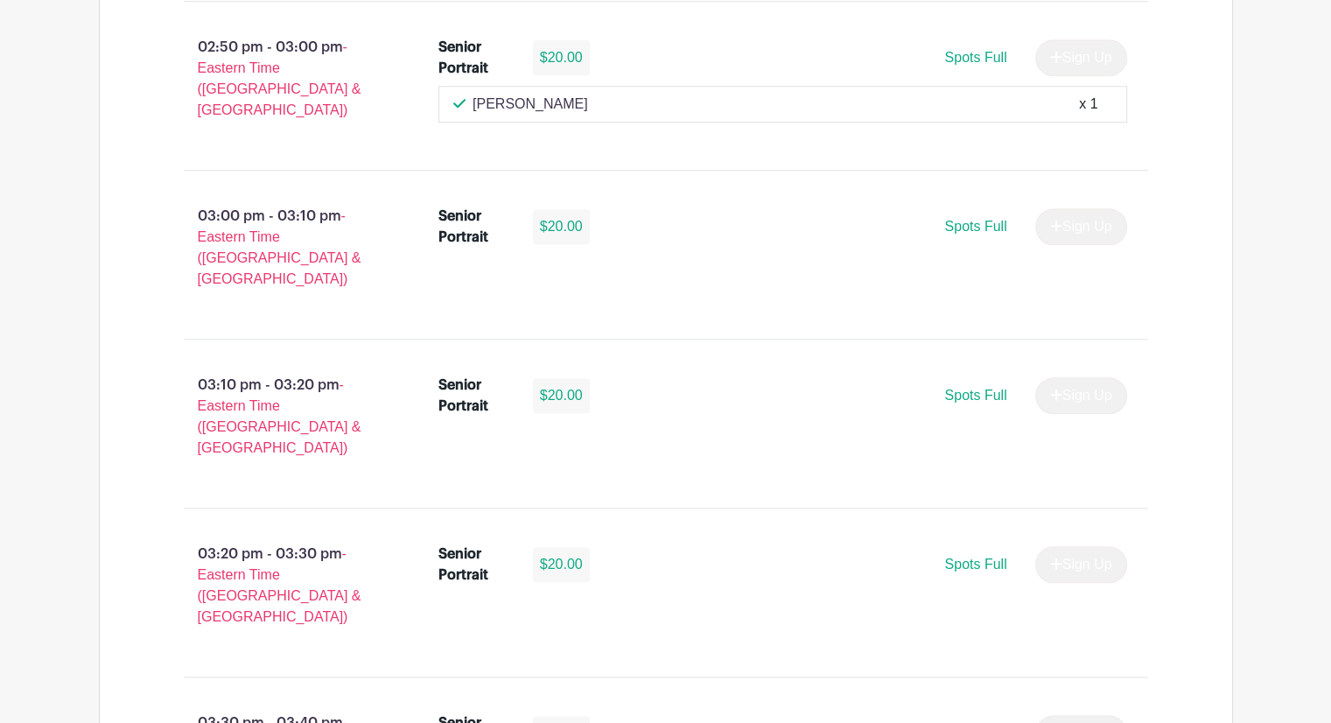
scroll to position [1575, 0]
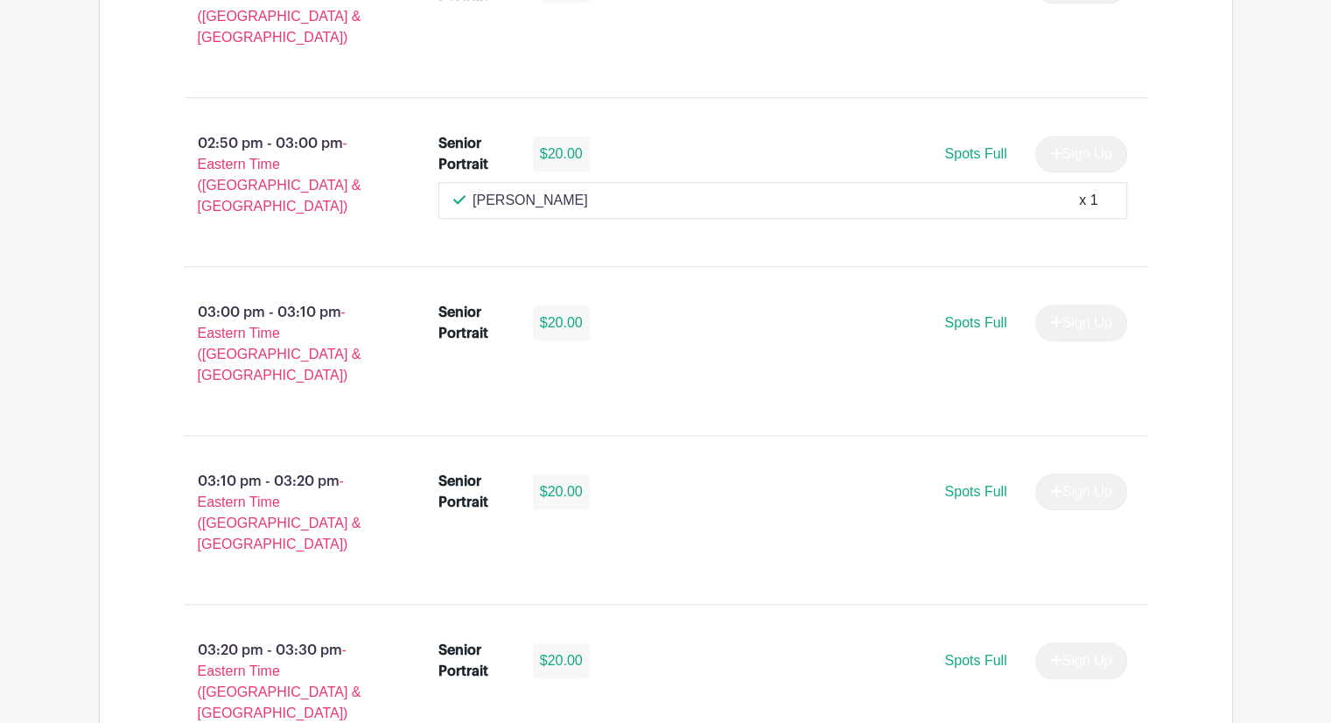
click at [517, 190] on p "[PERSON_NAME]" at bounding box center [529, 200] width 115 height 21
click at [504, 190] on p "[PERSON_NAME]" at bounding box center [529, 200] width 115 height 21
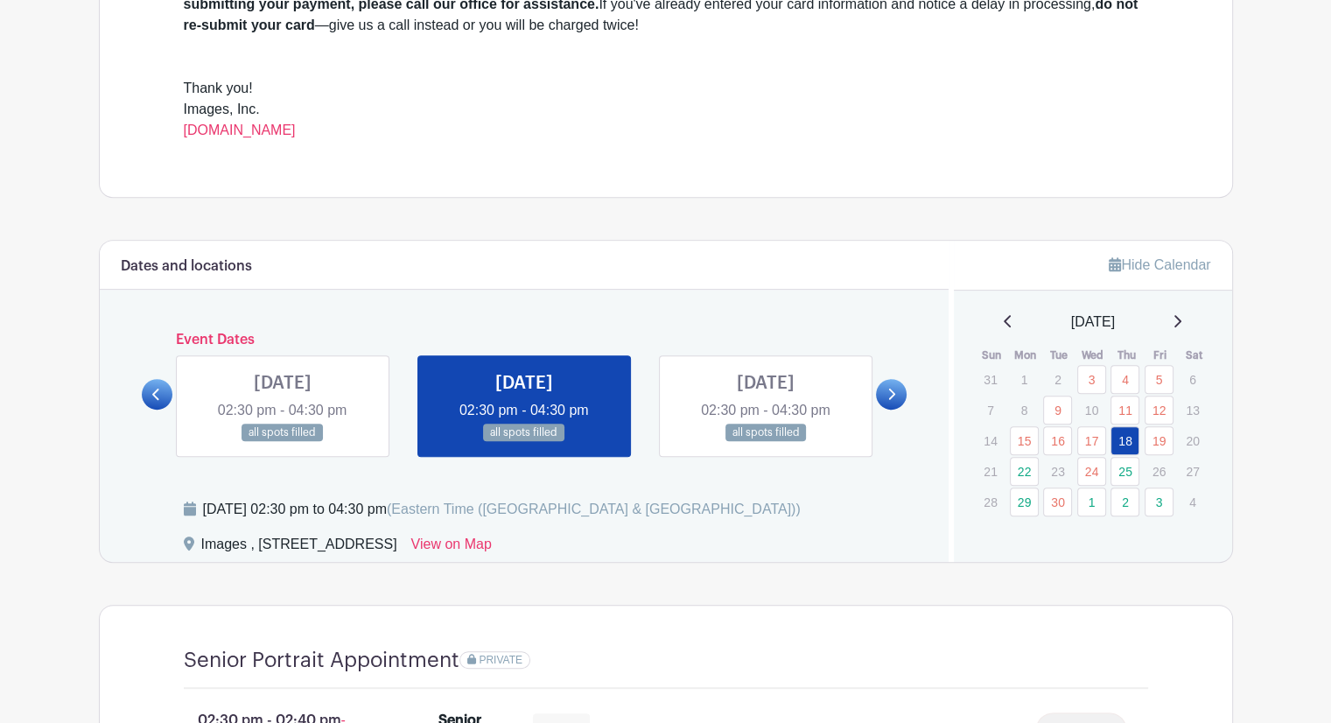
scroll to position [700, 0]
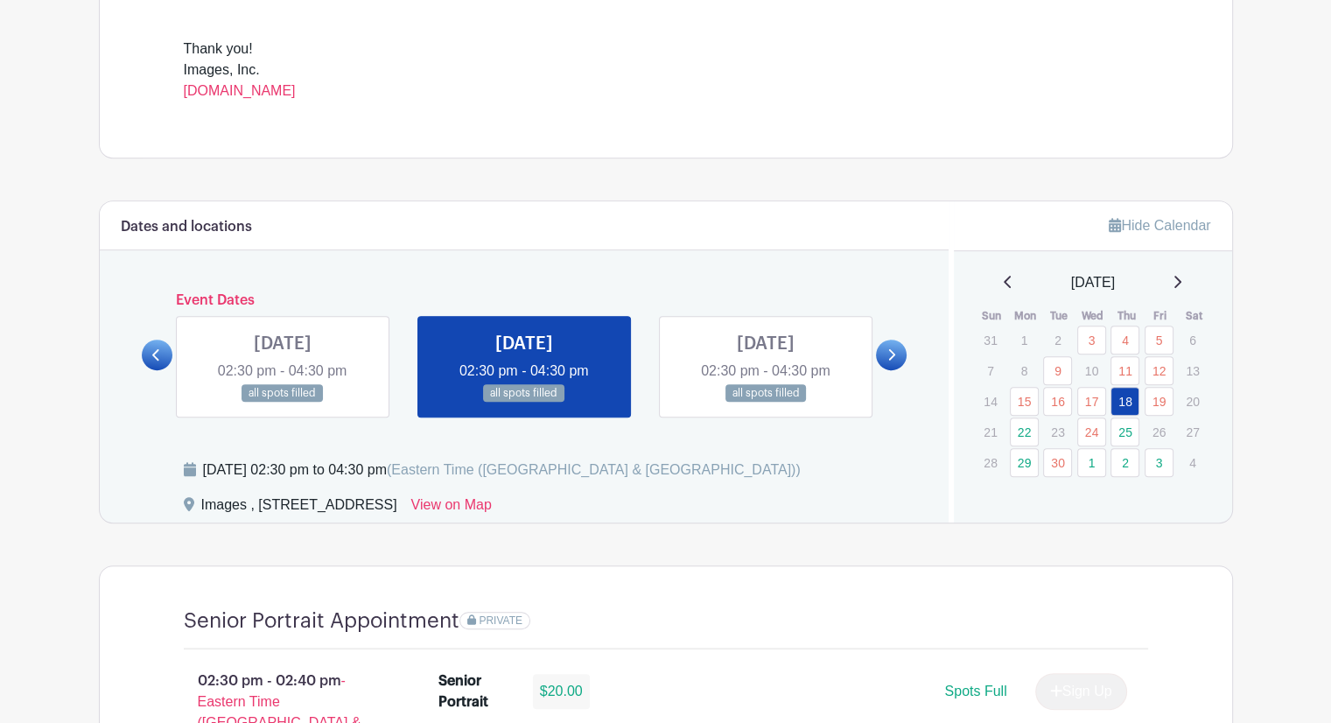
click at [882, 353] on link at bounding box center [891, 354] width 31 height 31
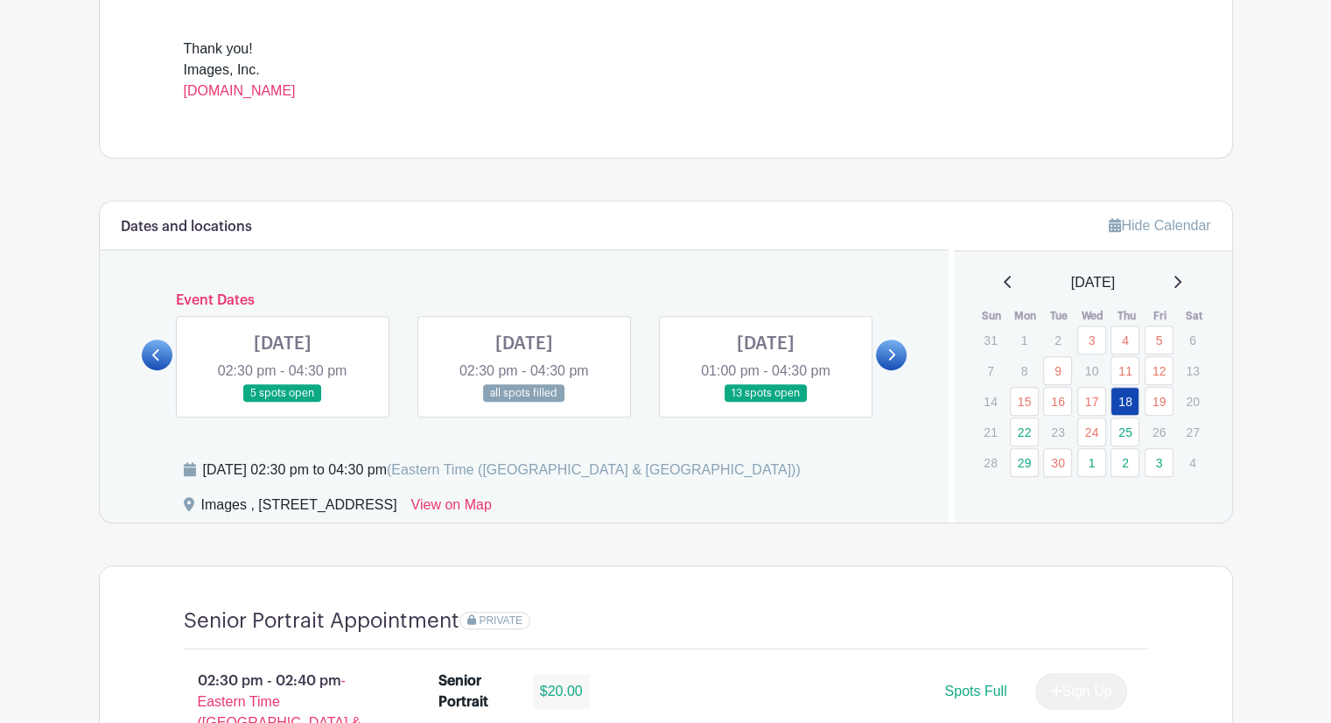
click at [888, 353] on icon at bounding box center [891, 354] width 8 height 13
click at [889, 353] on icon at bounding box center [891, 354] width 8 height 13
click at [892, 356] on icon at bounding box center [892, 354] width 7 height 11
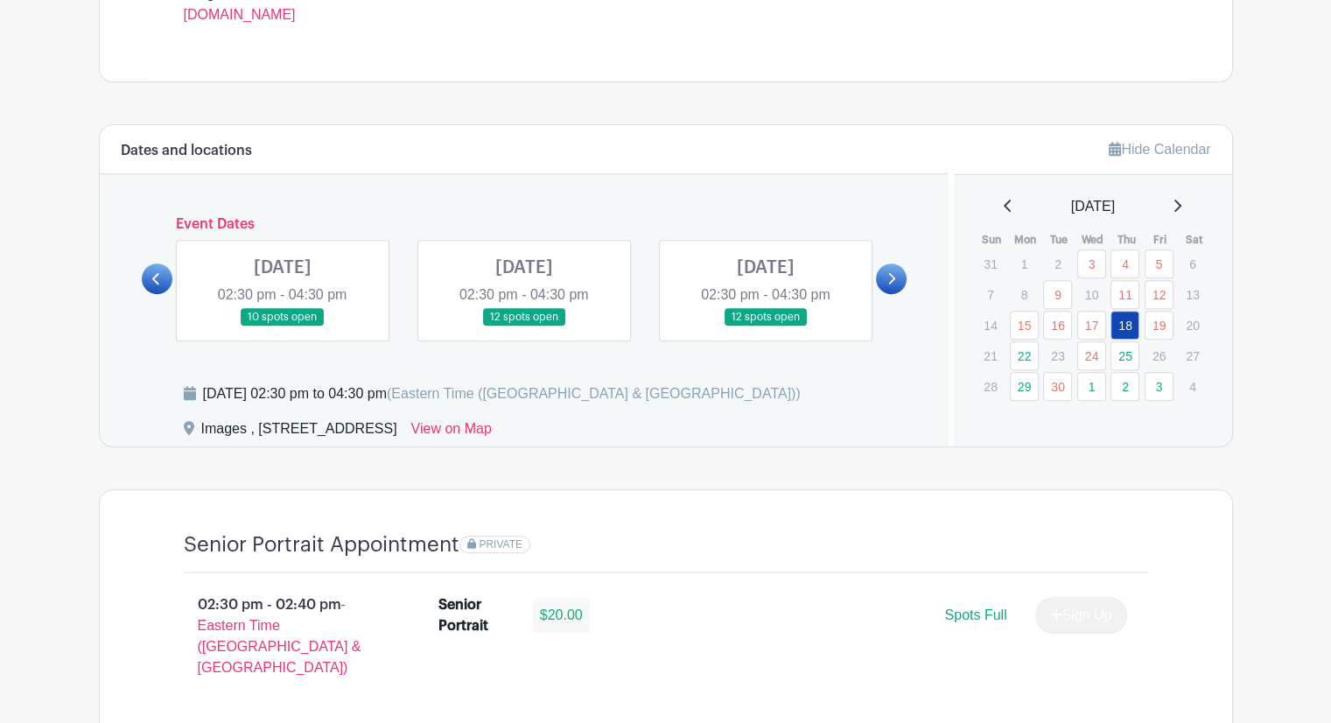
scroll to position [787, 0]
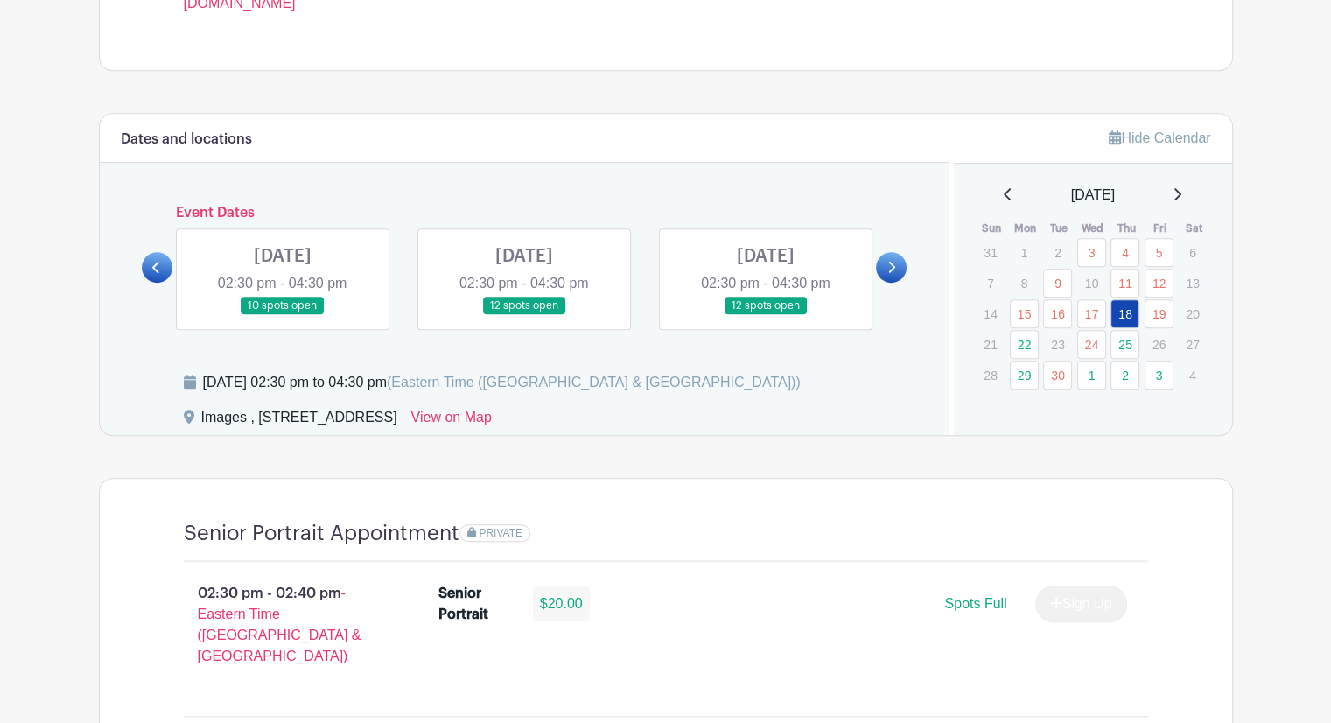
click at [883, 277] on link at bounding box center [891, 267] width 31 height 31
click at [157, 269] on icon at bounding box center [156, 267] width 8 height 13
click at [157, 267] on icon at bounding box center [156, 267] width 8 height 13
click at [765, 315] on link at bounding box center [765, 315] width 0 height 0
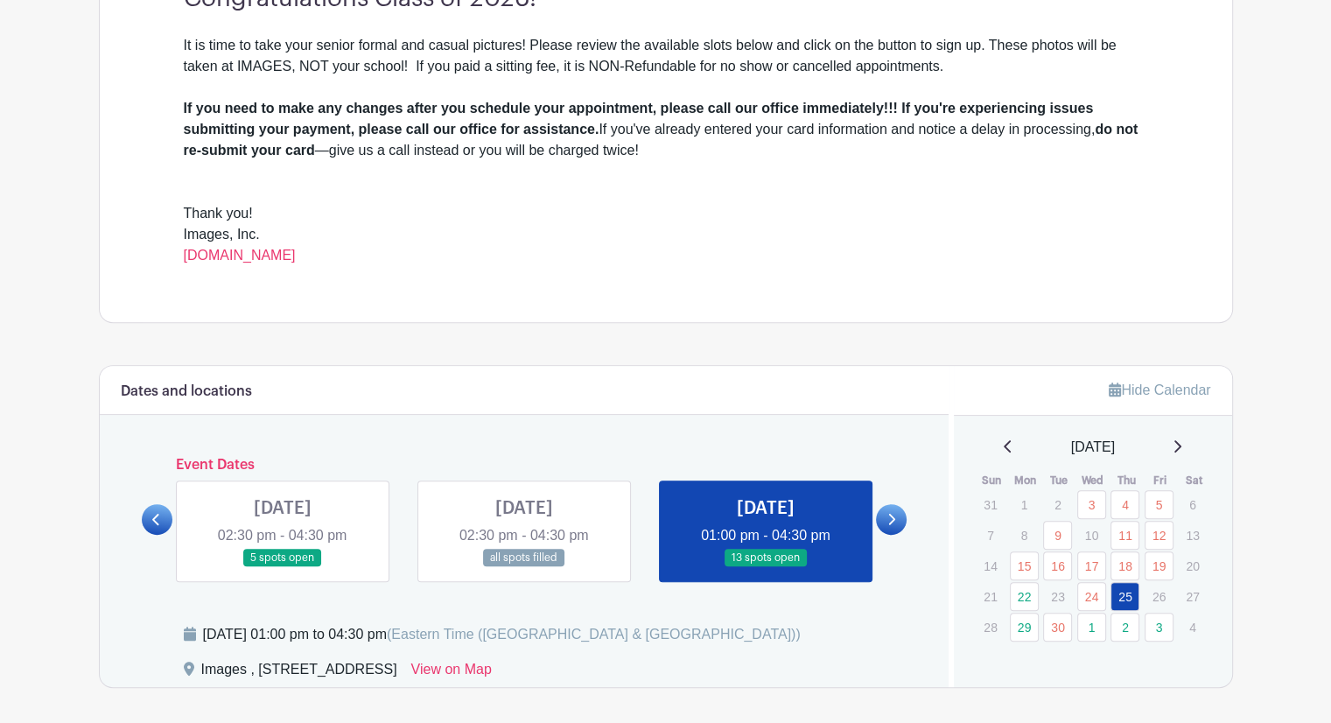
scroll to position [612, 0]
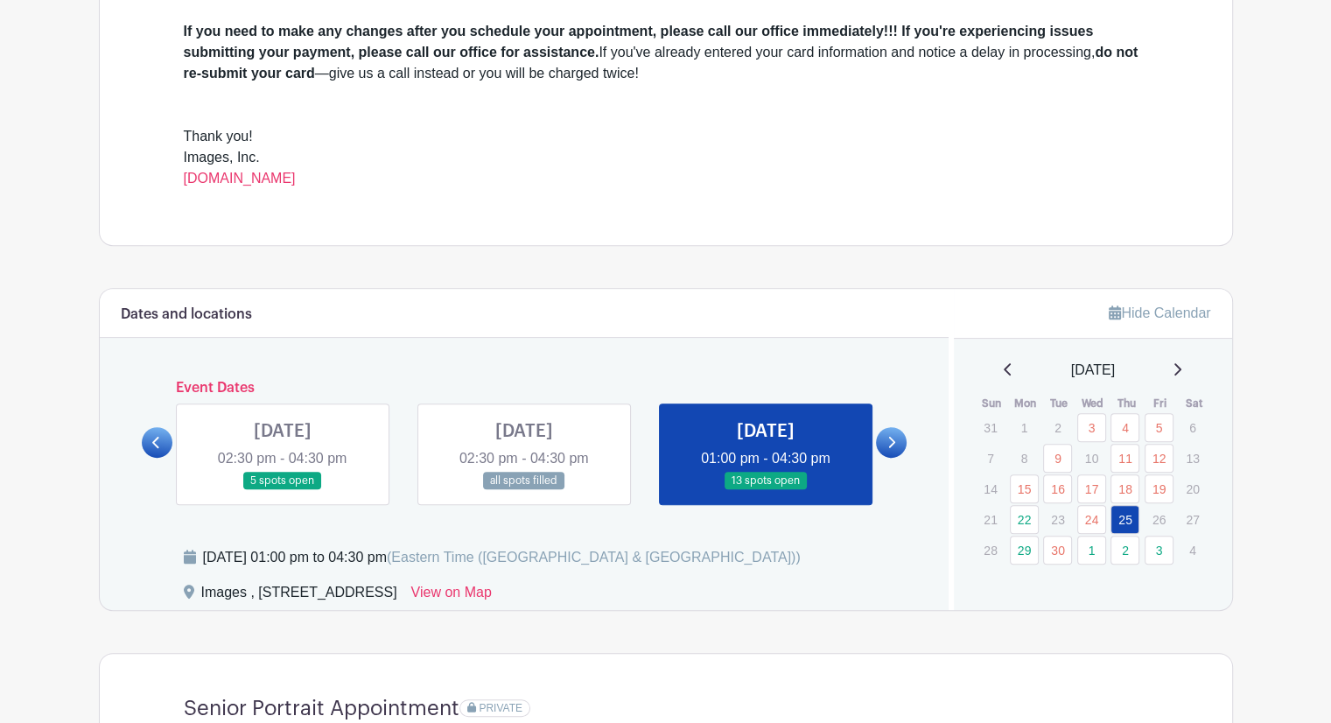
click at [283, 490] on link at bounding box center [283, 490] width 0 height 0
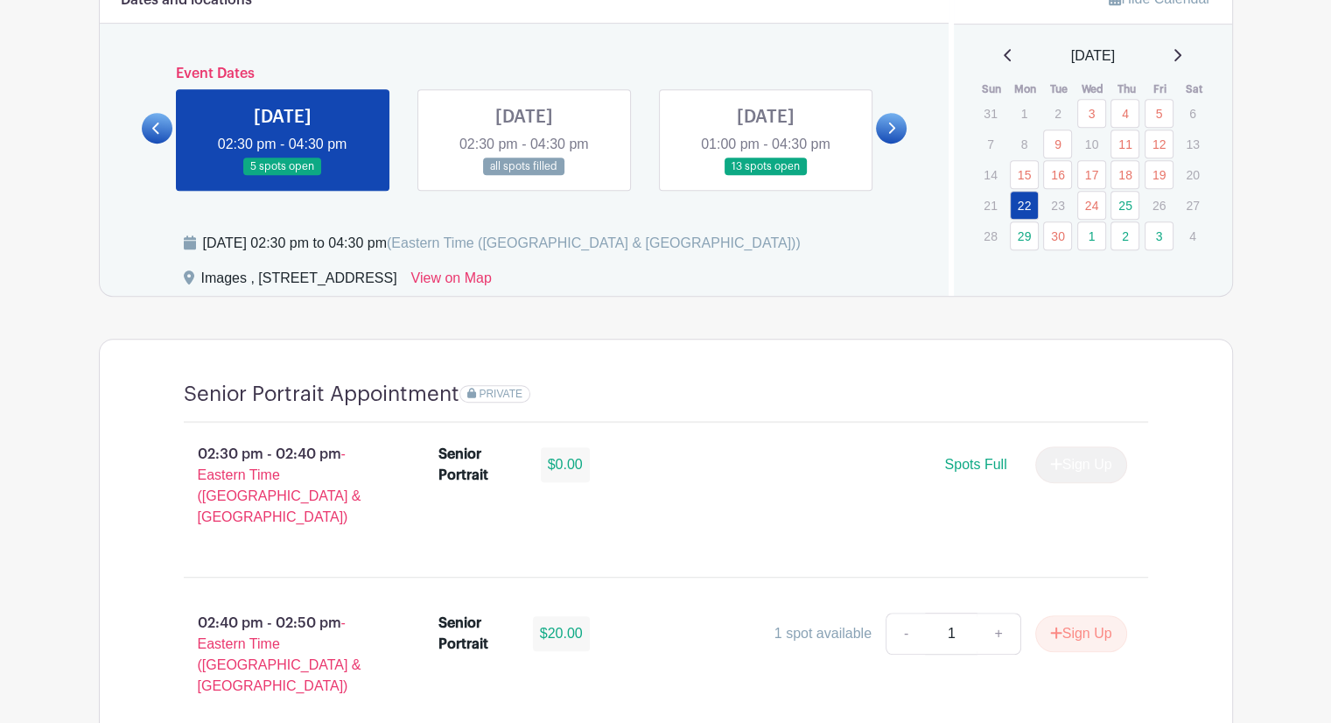
scroll to position [787, 0]
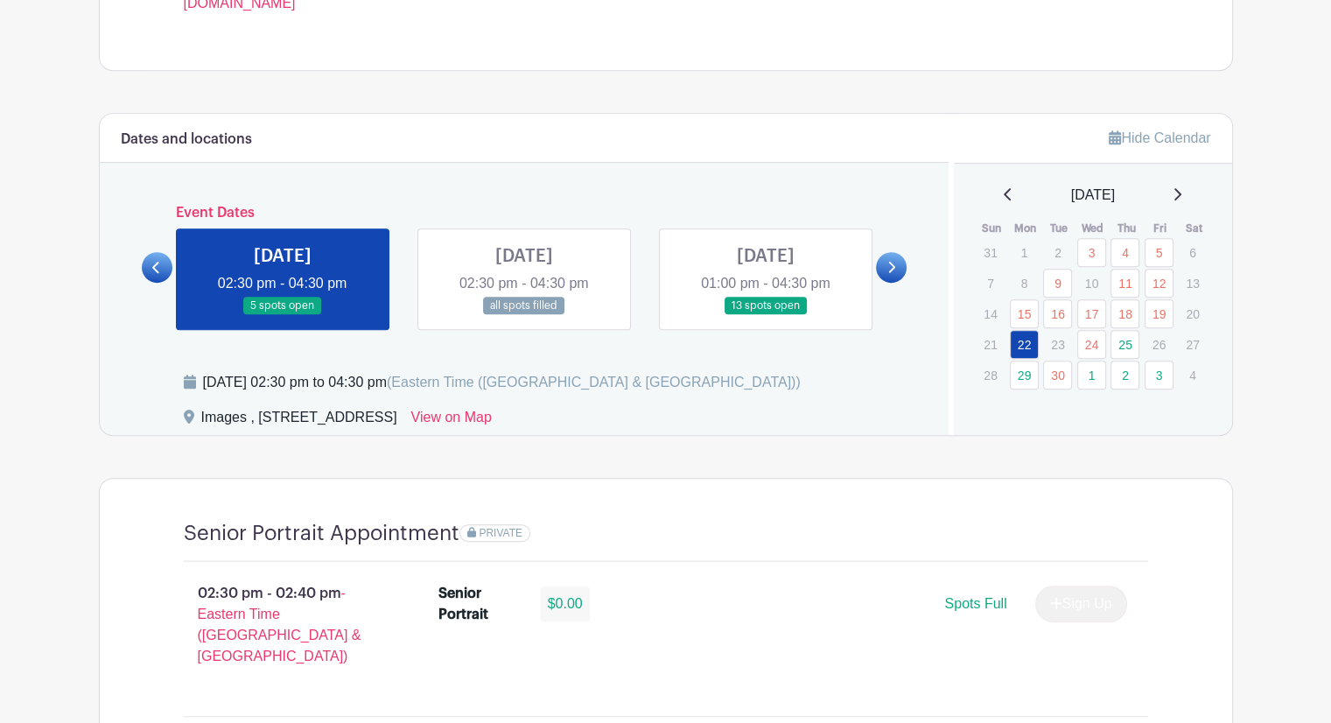
click at [883, 271] on link at bounding box center [891, 267] width 31 height 31
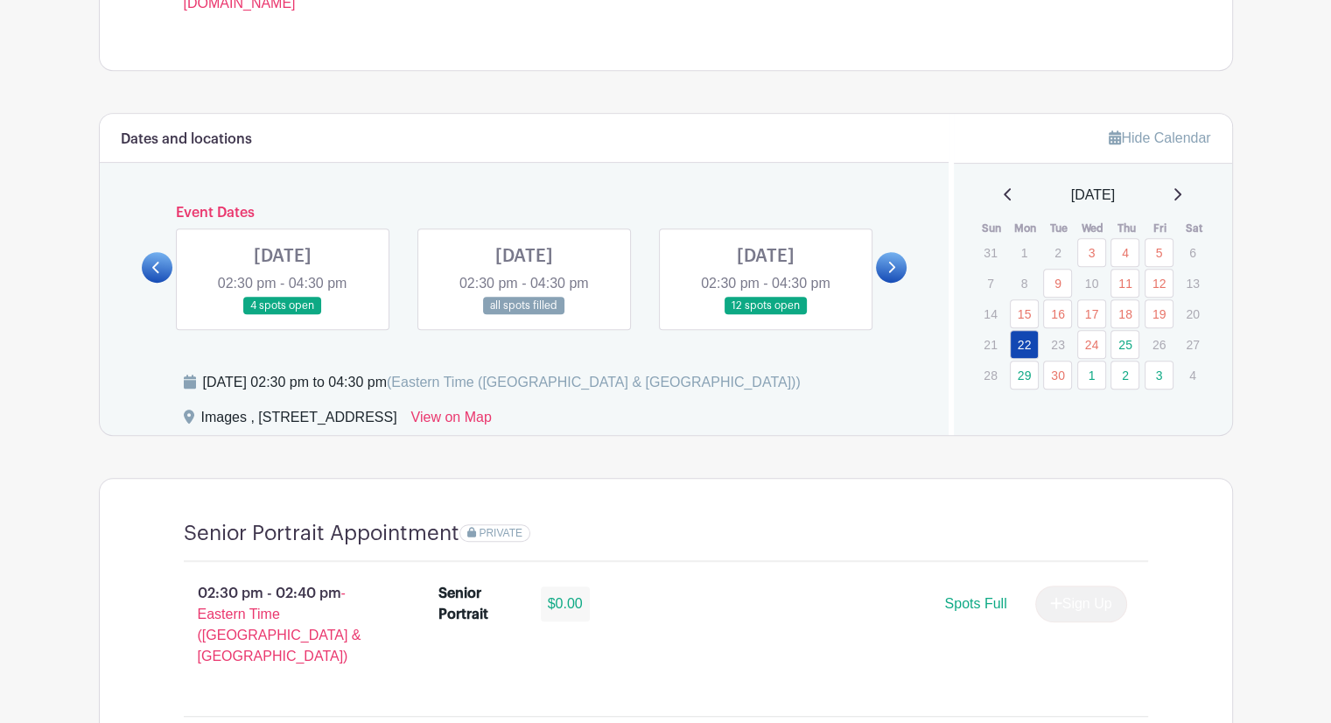
click at [892, 274] on link at bounding box center [891, 267] width 31 height 31
click at [524, 315] on link at bounding box center [524, 315] width 0 height 0
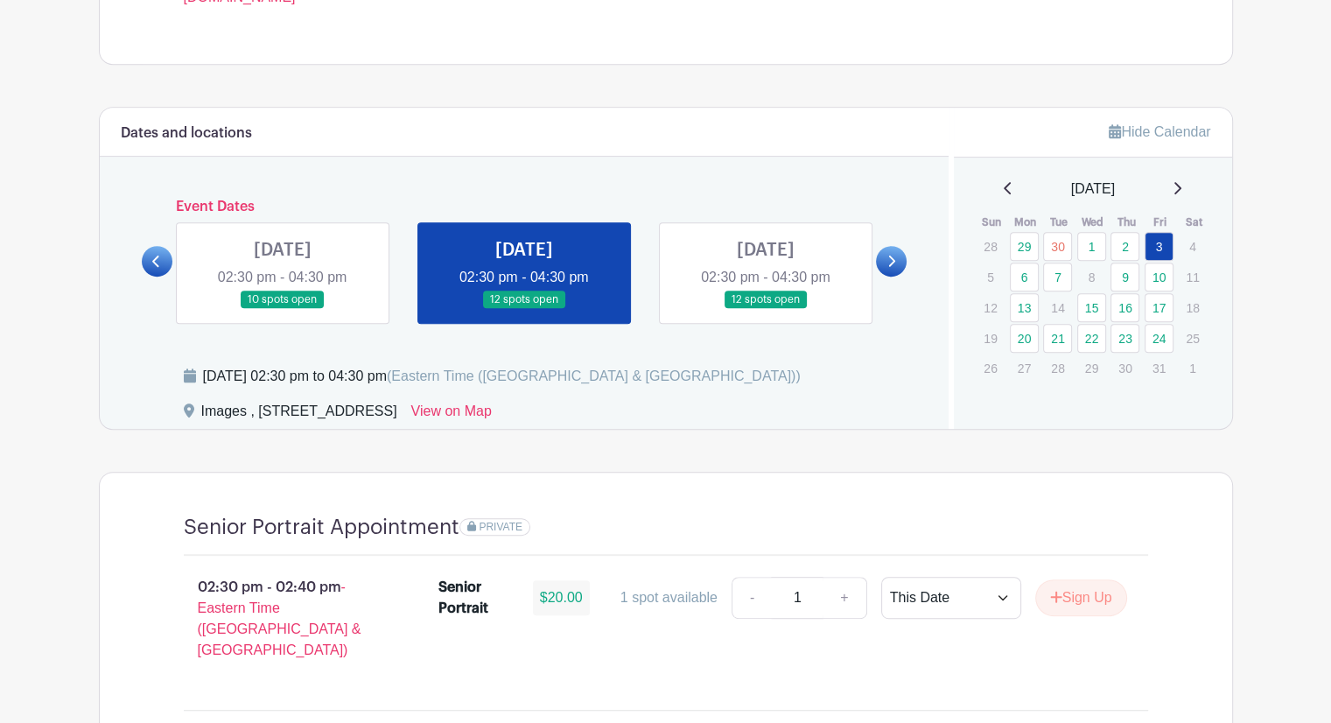
scroll to position [700, 0]
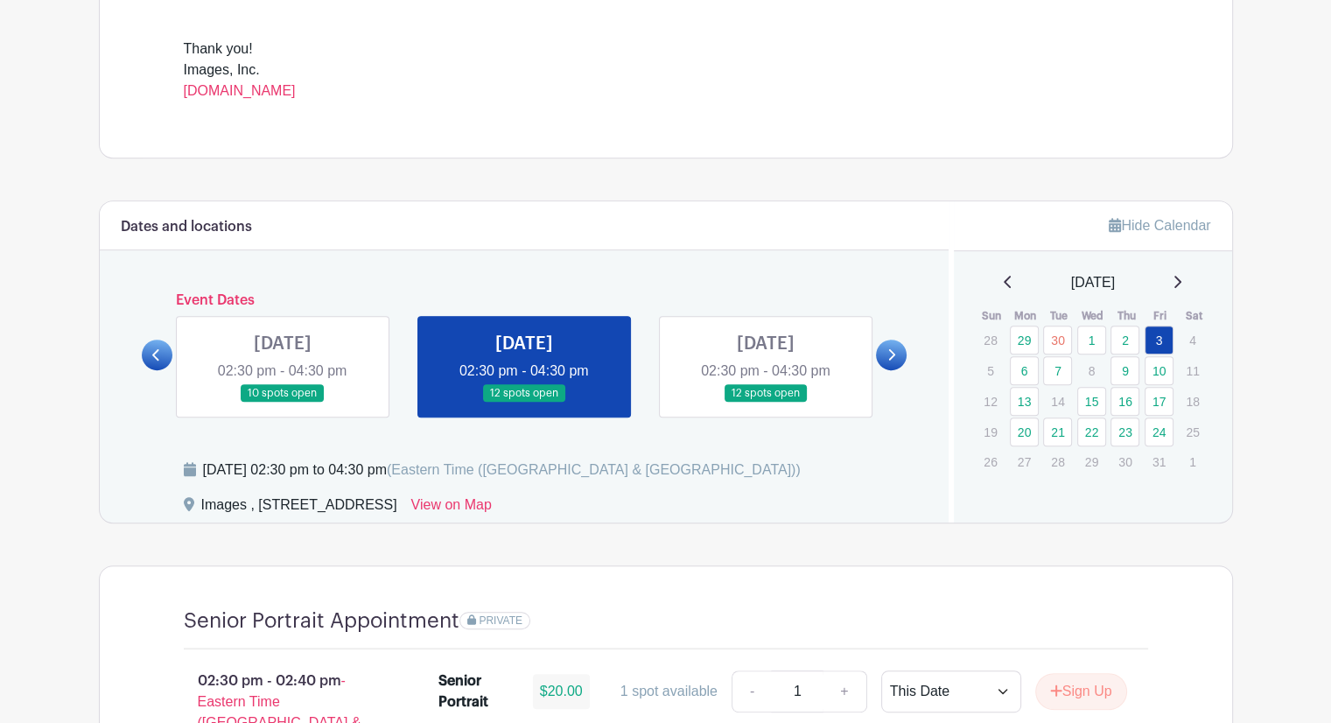
click at [307, 505] on div "Images , [STREET_ADDRESS]" at bounding box center [299, 508] width 196 height 28
click at [307, 504] on div "Images , [STREET_ADDRESS]" at bounding box center [299, 508] width 196 height 28
click at [265, 505] on div "Images , [STREET_ADDRESS]" at bounding box center [299, 508] width 196 height 28
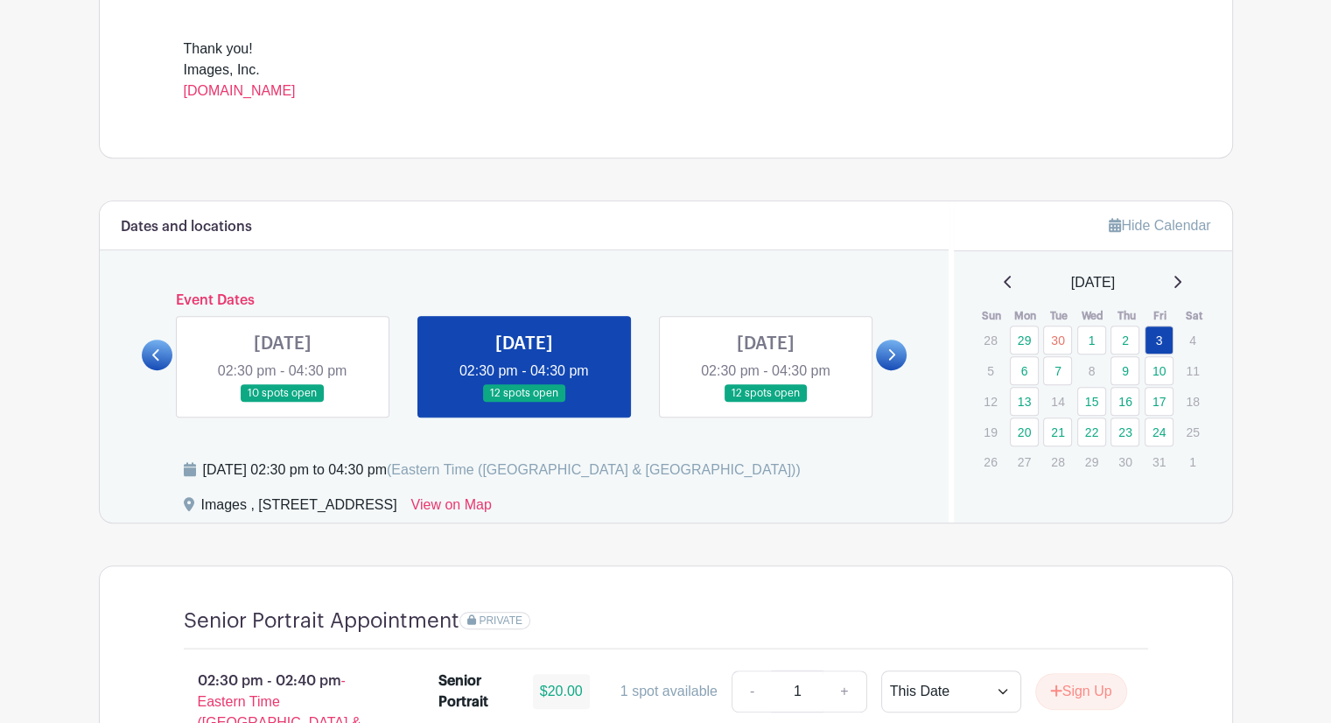
drag, startPoint x: 257, startPoint y: 507, endPoint x: 481, endPoint y: 501, distance: 224.0
click at [397, 501] on div "Images , [STREET_ADDRESS]" at bounding box center [299, 508] width 196 height 28
copy div "[STREET_ADDRESS]"
click at [150, 359] on link at bounding box center [157, 354] width 31 height 31
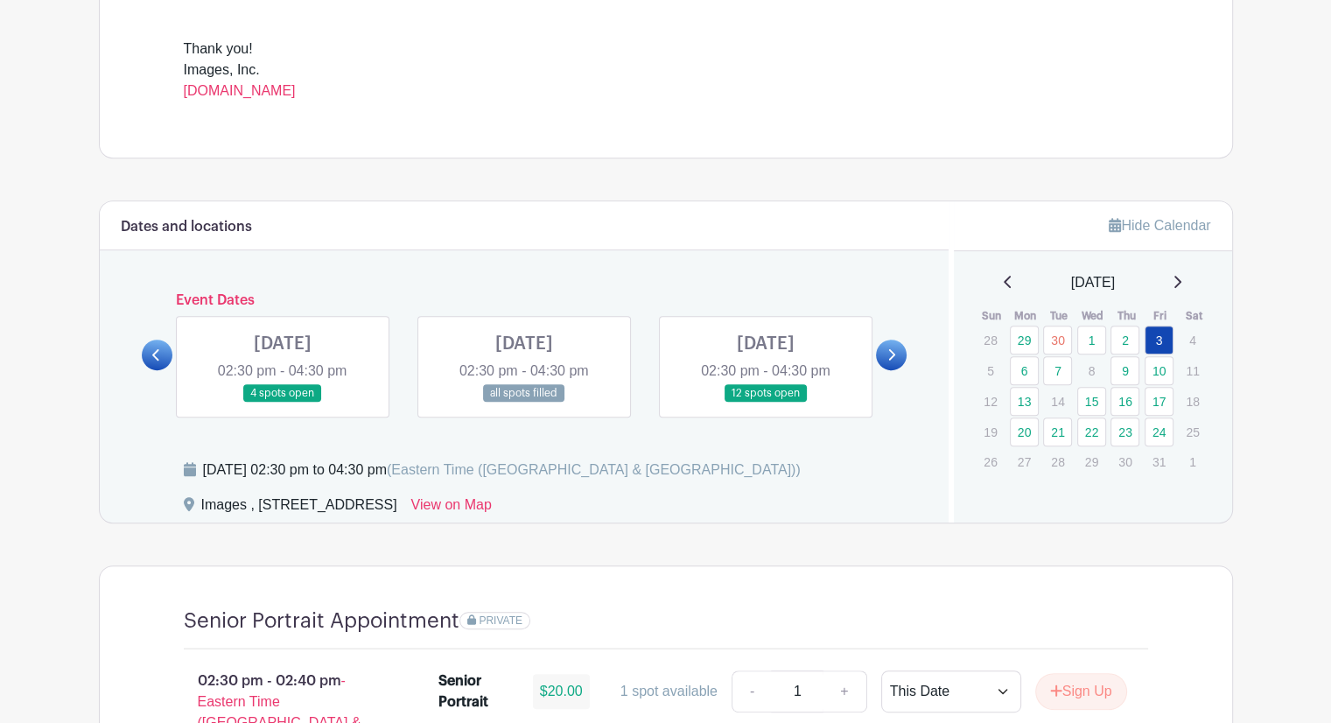
click at [154, 355] on icon at bounding box center [155, 354] width 7 height 11
click at [152, 354] on icon at bounding box center [155, 354] width 7 height 11
click at [148, 353] on link at bounding box center [157, 354] width 31 height 31
click at [147, 353] on link at bounding box center [157, 354] width 31 height 31
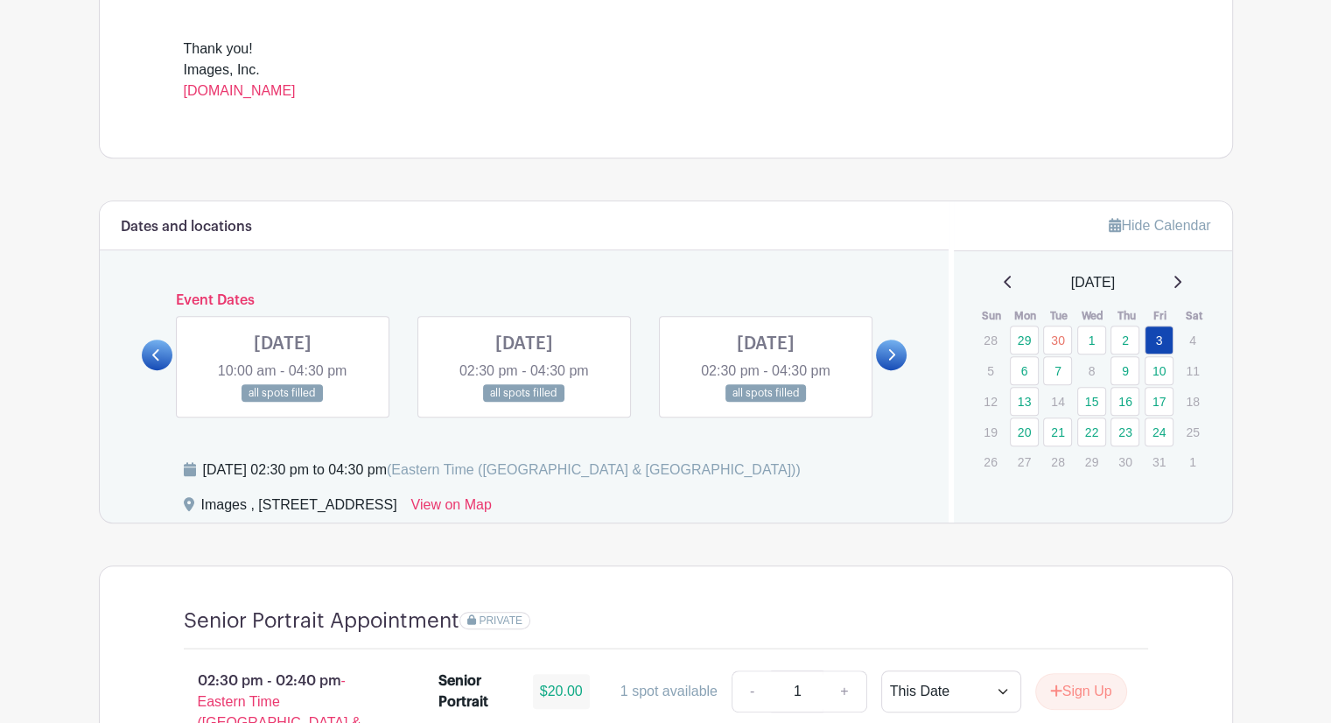
click at [900, 361] on link at bounding box center [891, 354] width 31 height 31
click at [898, 362] on link at bounding box center [891, 354] width 31 height 31
click at [898, 363] on link at bounding box center [891, 354] width 31 height 31
click at [523, 254] on div "Dates and locations Event Dates [DATE] 09:30 am - 04:00 pm 16 spots open [DATE]…" at bounding box center [524, 361] width 849 height 321
click at [283, 402] on link at bounding box center [283, 402] width 0 height 0
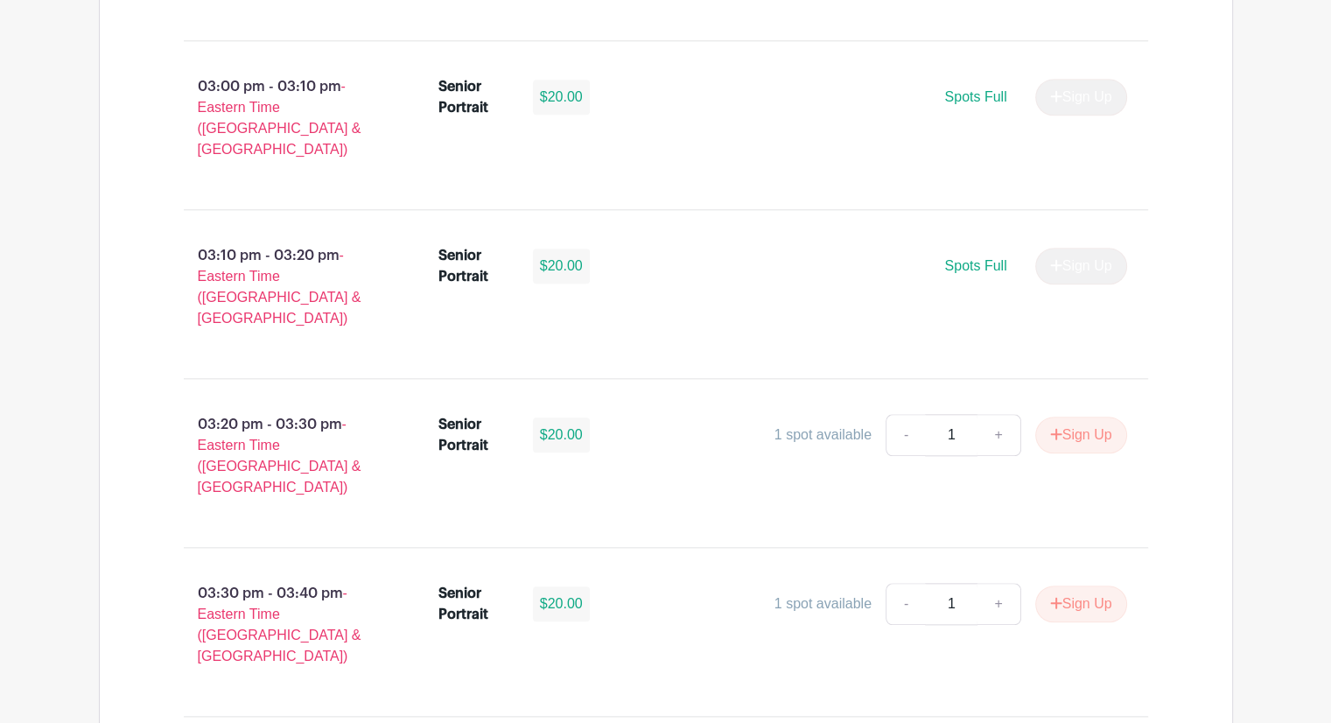
scroll to position [1799, 0]
